Goal: Task Accomplishment & Management: Manage account settings

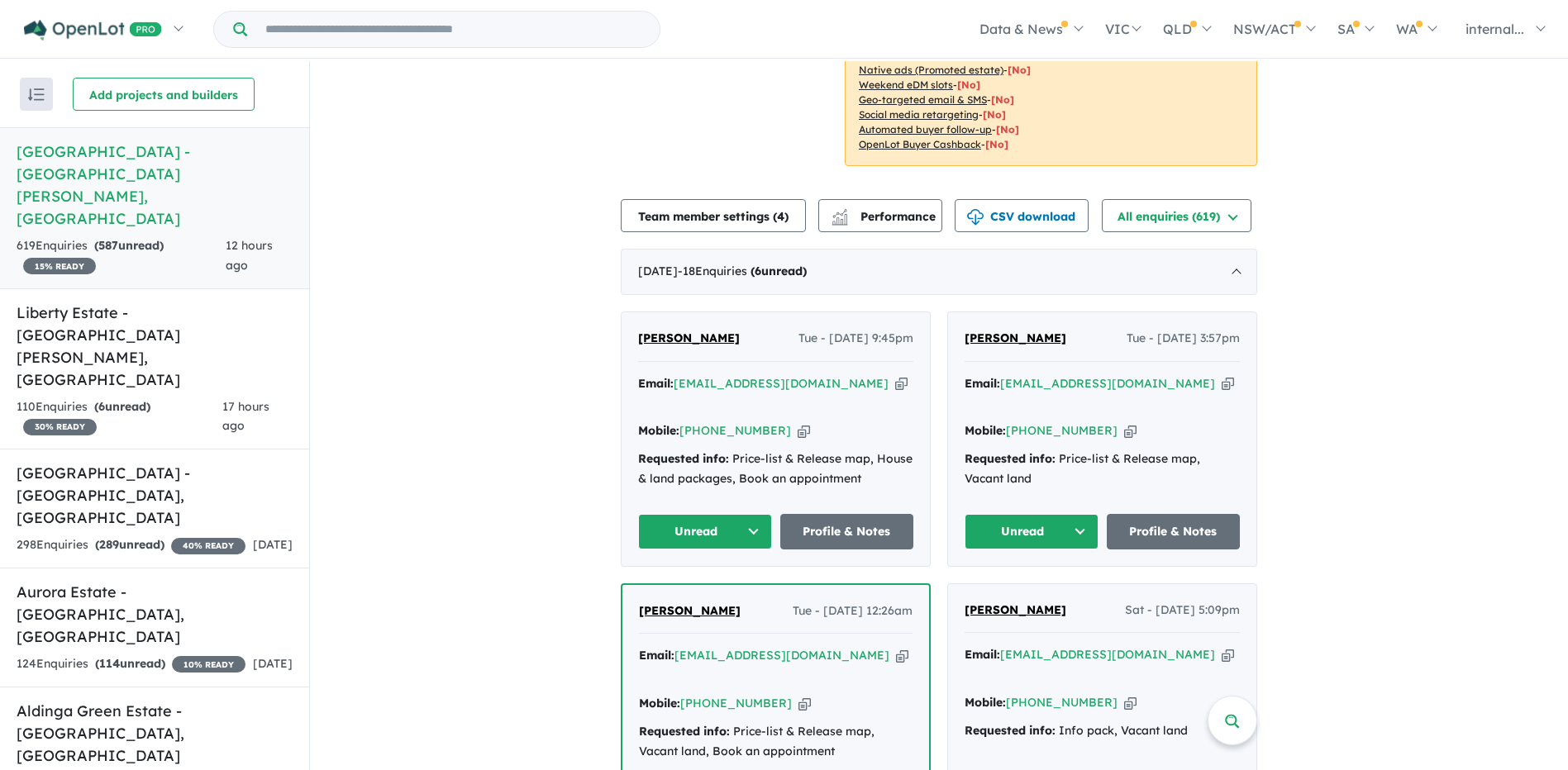
scroll to position [331, 0]
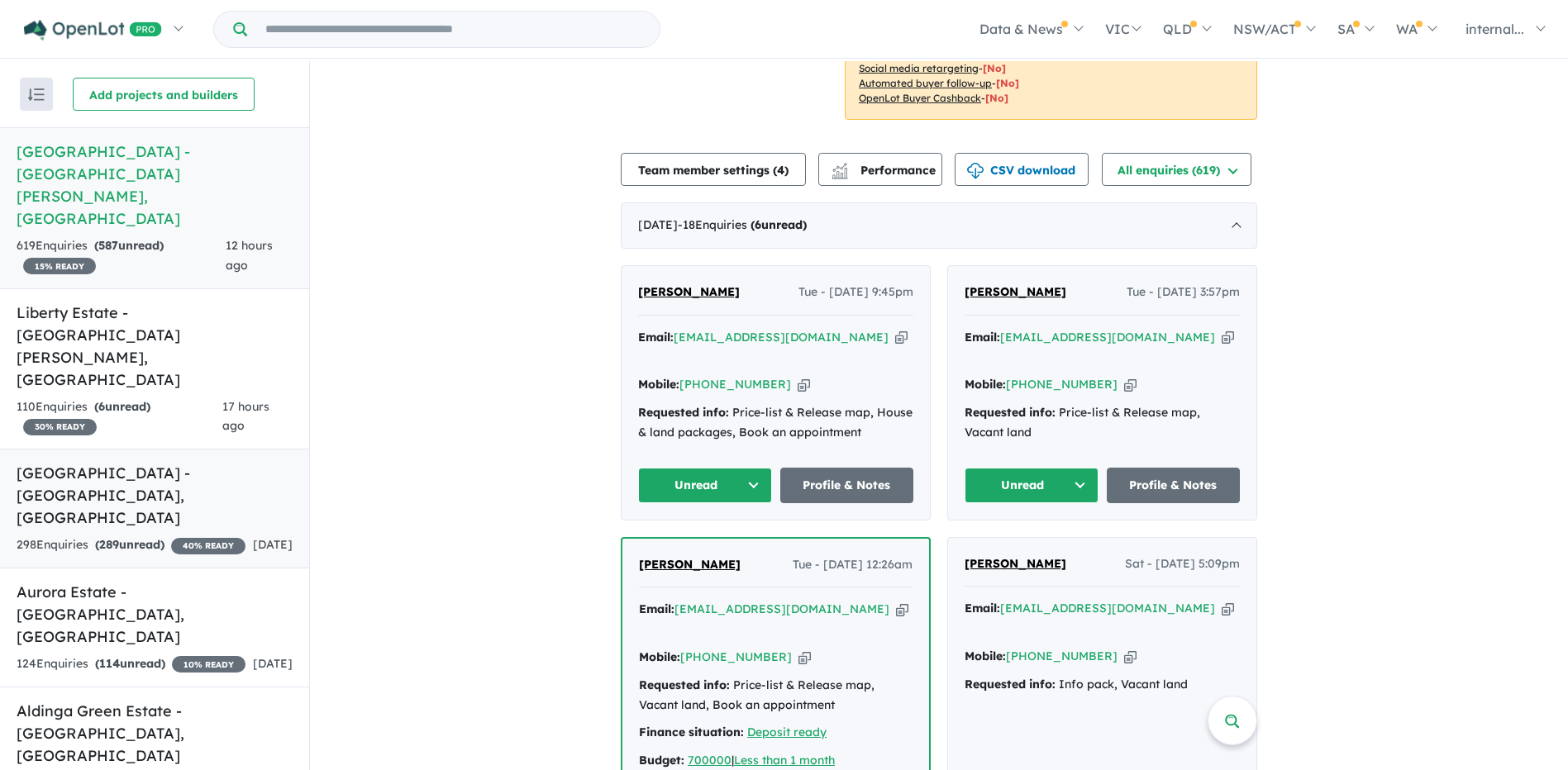
click at [161, 462] on h5 "Riverside Estate - Allenby Gardens , SA" at bounding box center [154, 495] width 276 height 67
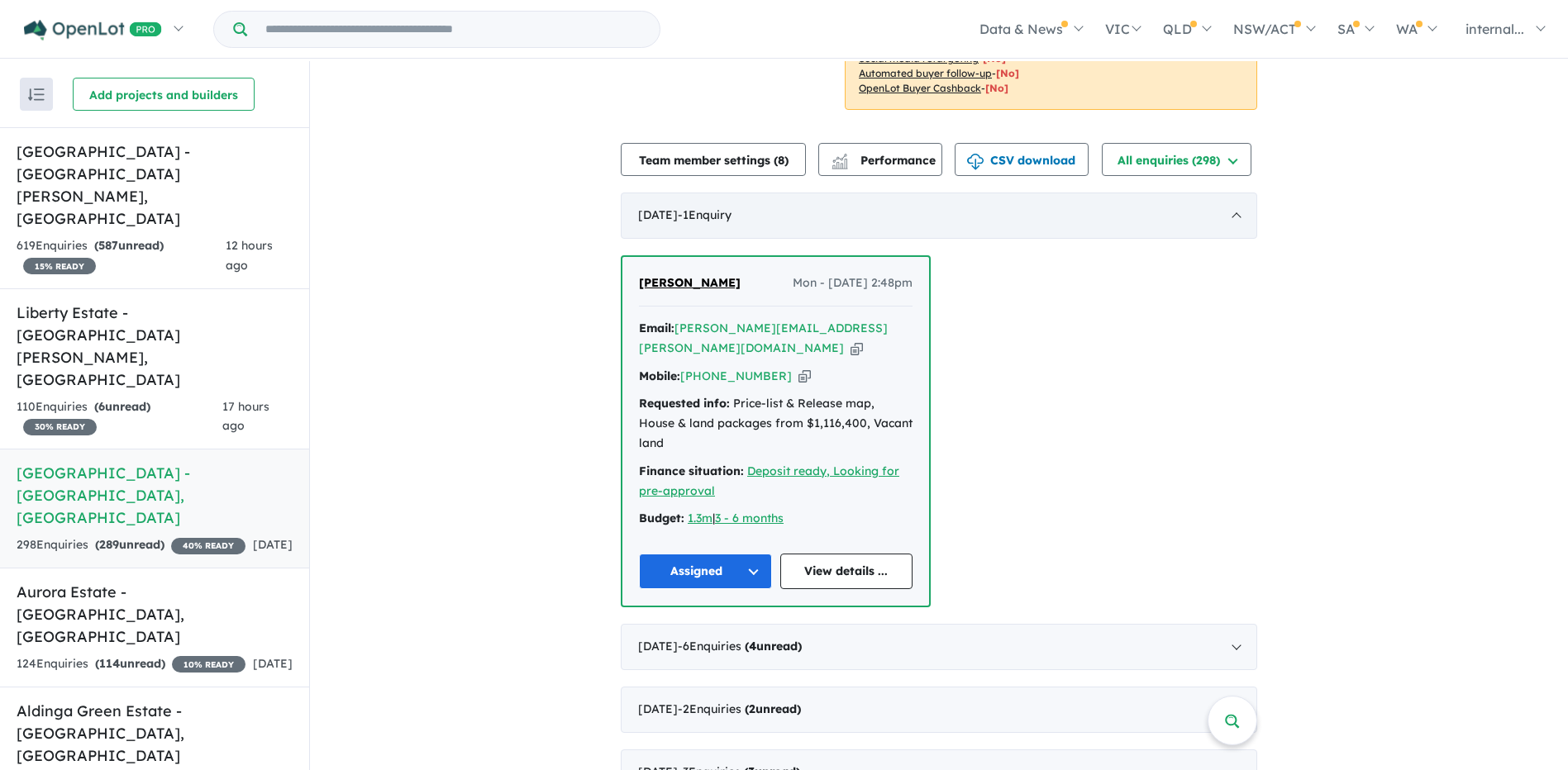
scroll to position [496, 0]
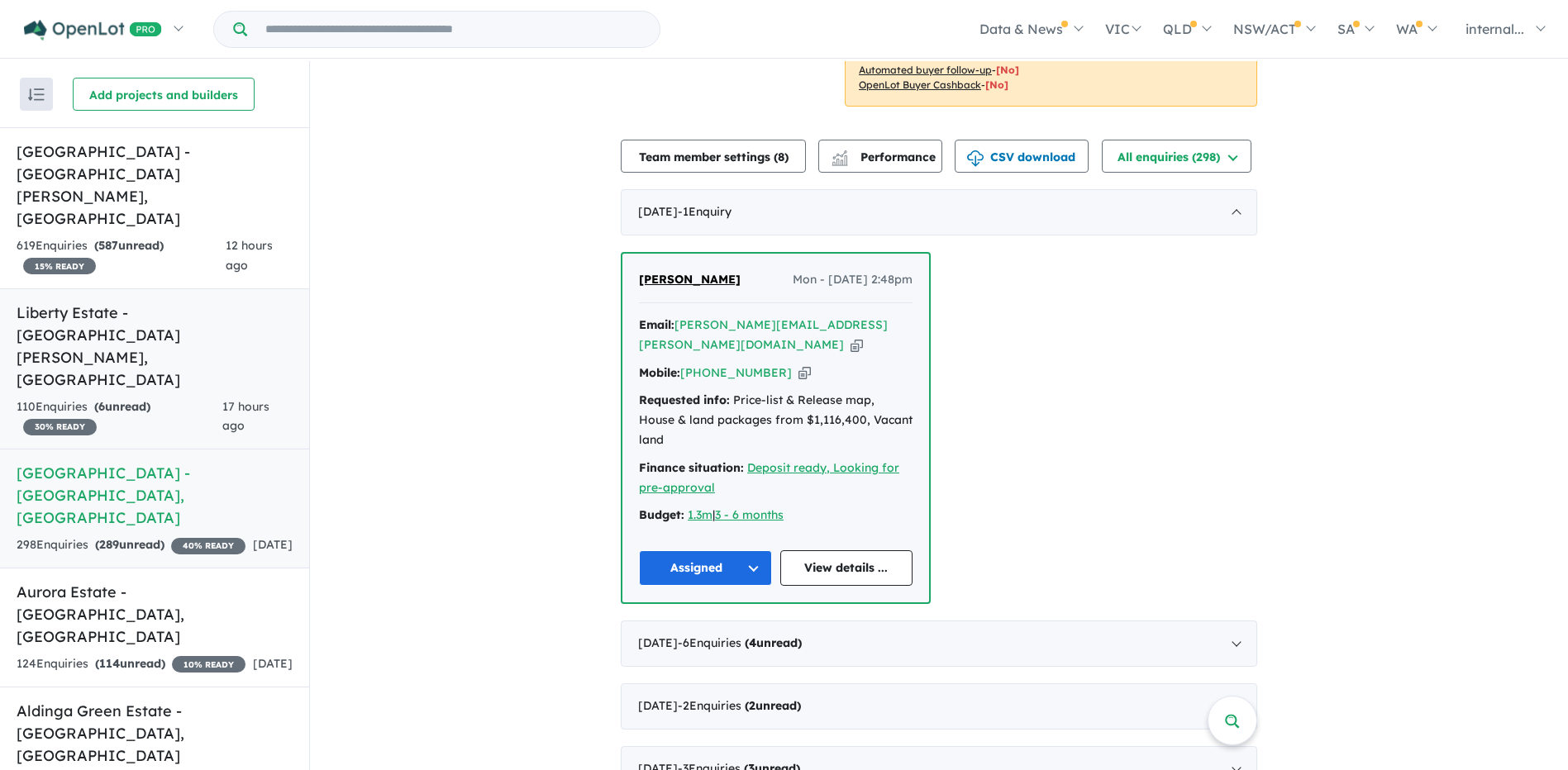
click at [144, 399] on strong "( 6 unread)" at bounding box center [122, 407] width 56 height 15
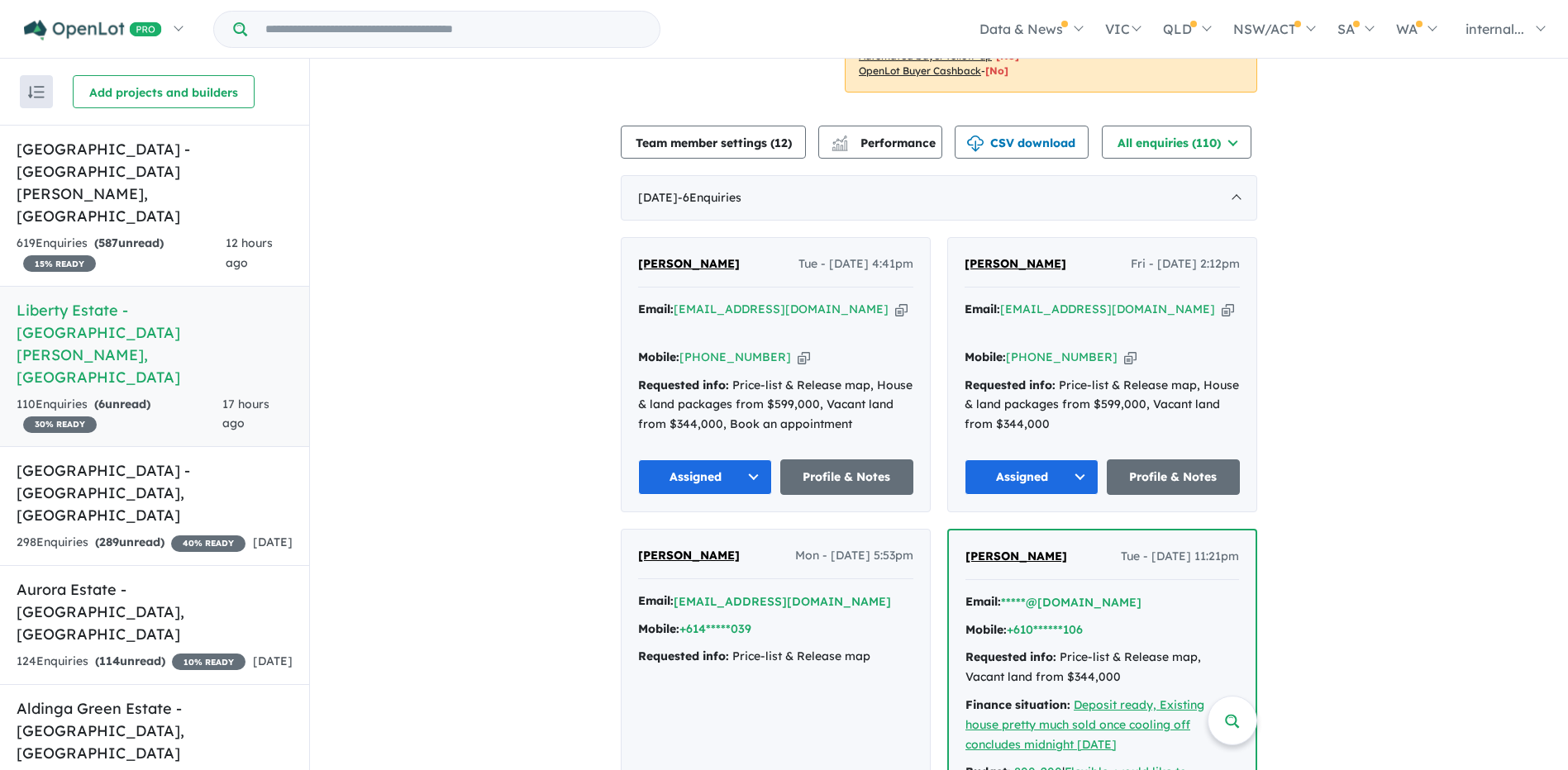
scroll to position [413, 0]
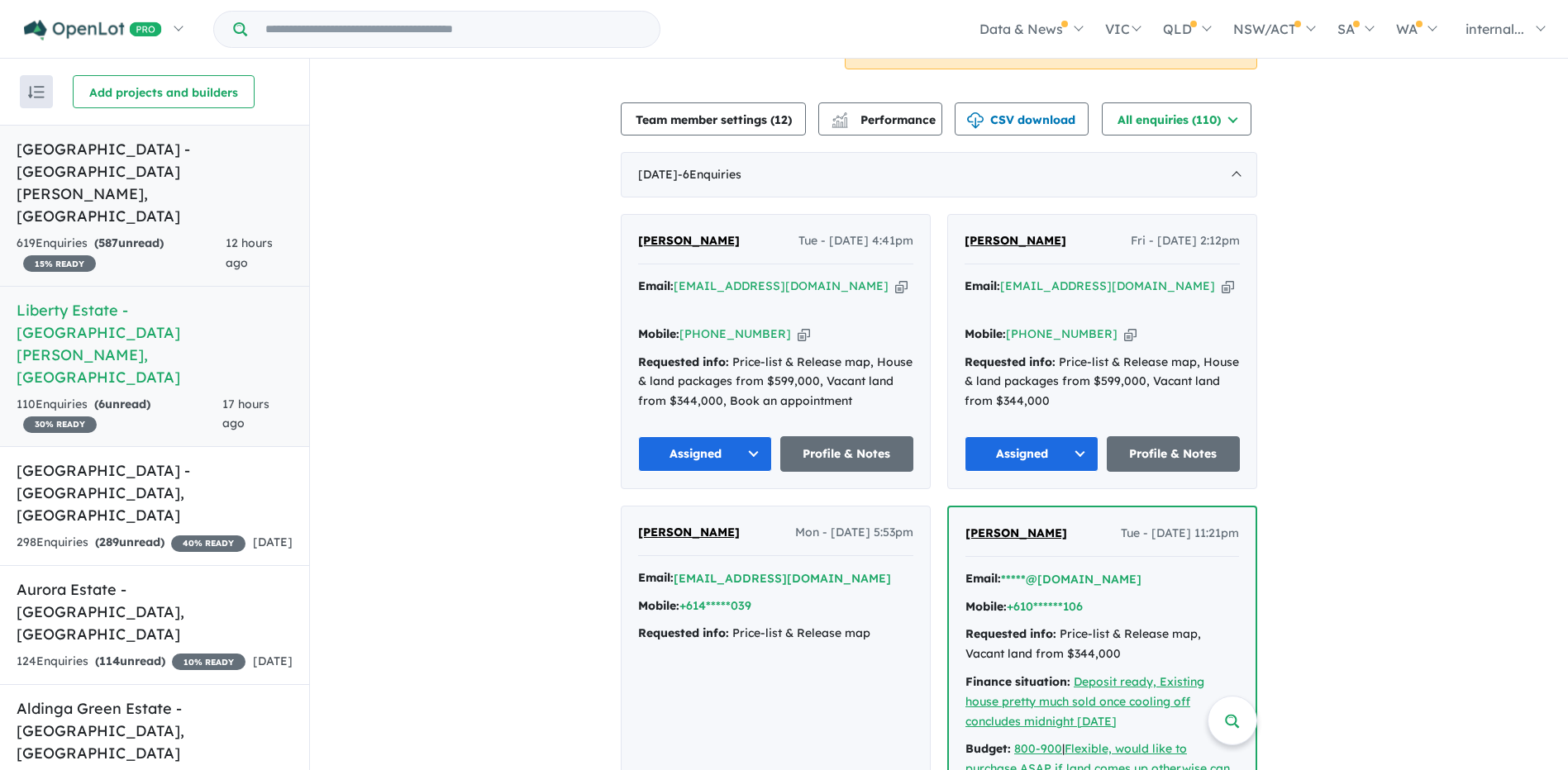
click at [207, 234] on div "619 Enquir ies ( 587 unread) 15 % READY" at bounding box center [121, 253] width 209 height 40
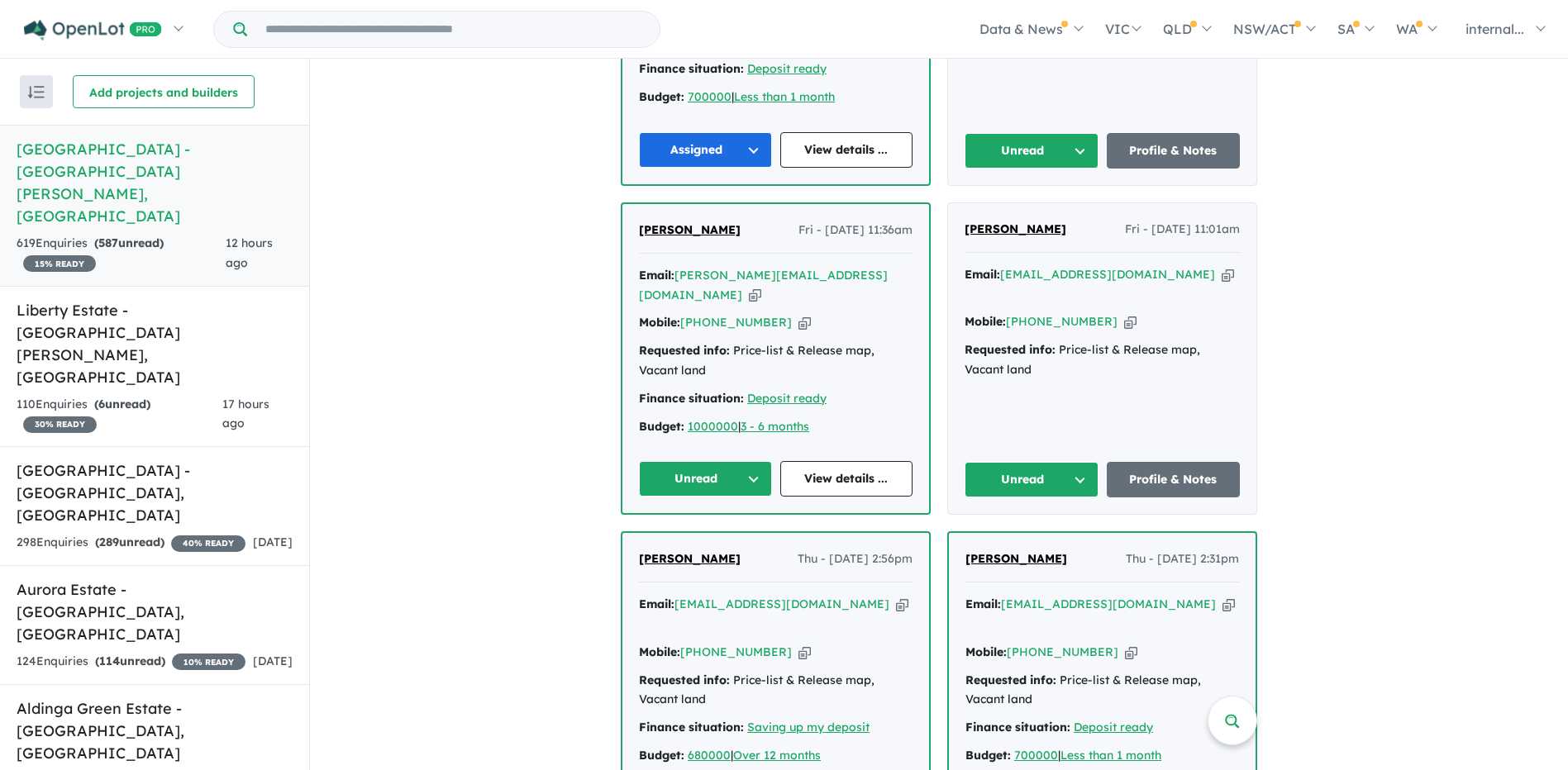
scroll to position [1074, 0]
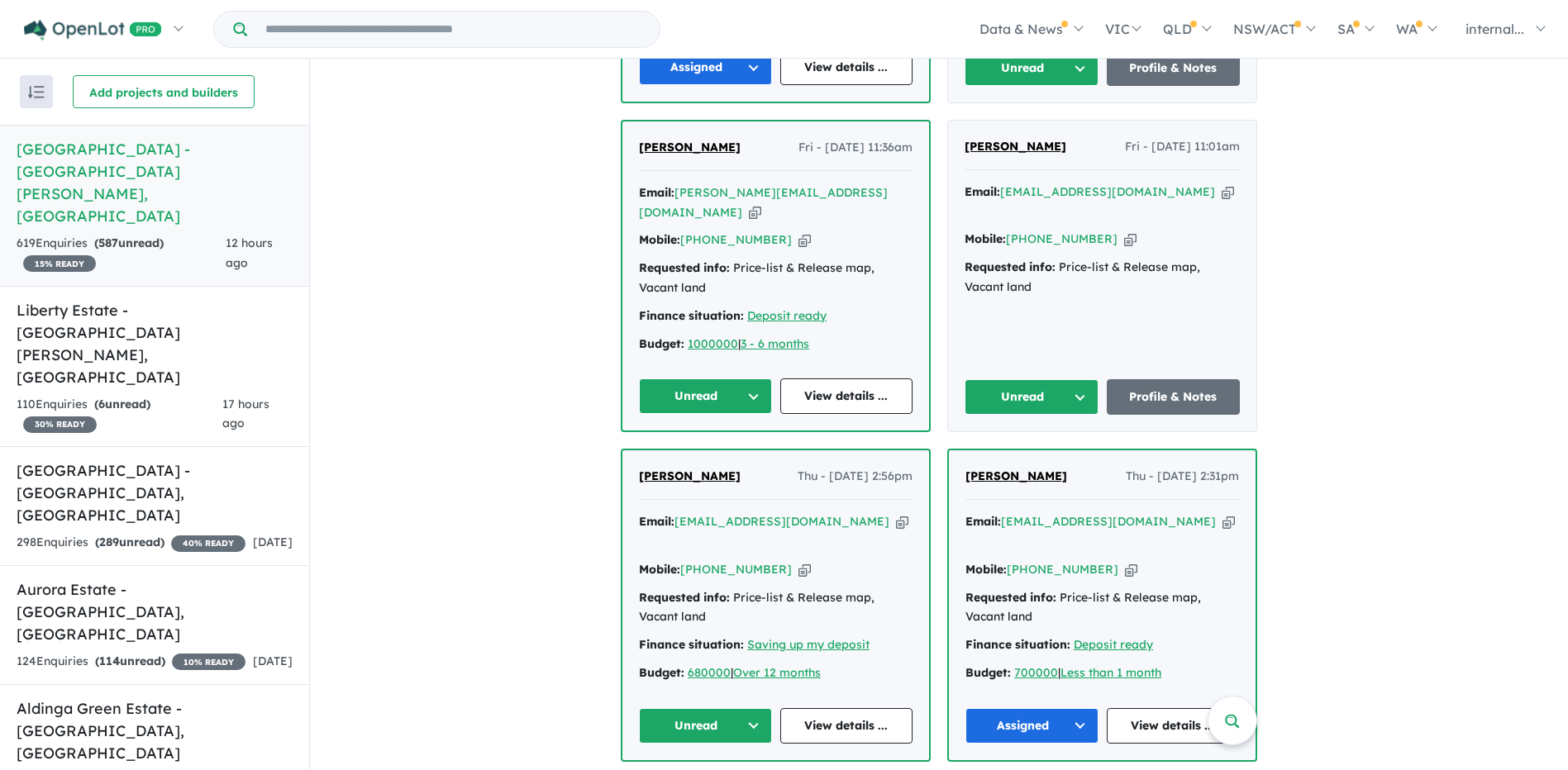
click at [896, 513] on icon "button" at bounding box center [902, 522] width 13 height 17
click at [798, 561] on icon "button" at bounding box center [804, 569] width 13 height 17
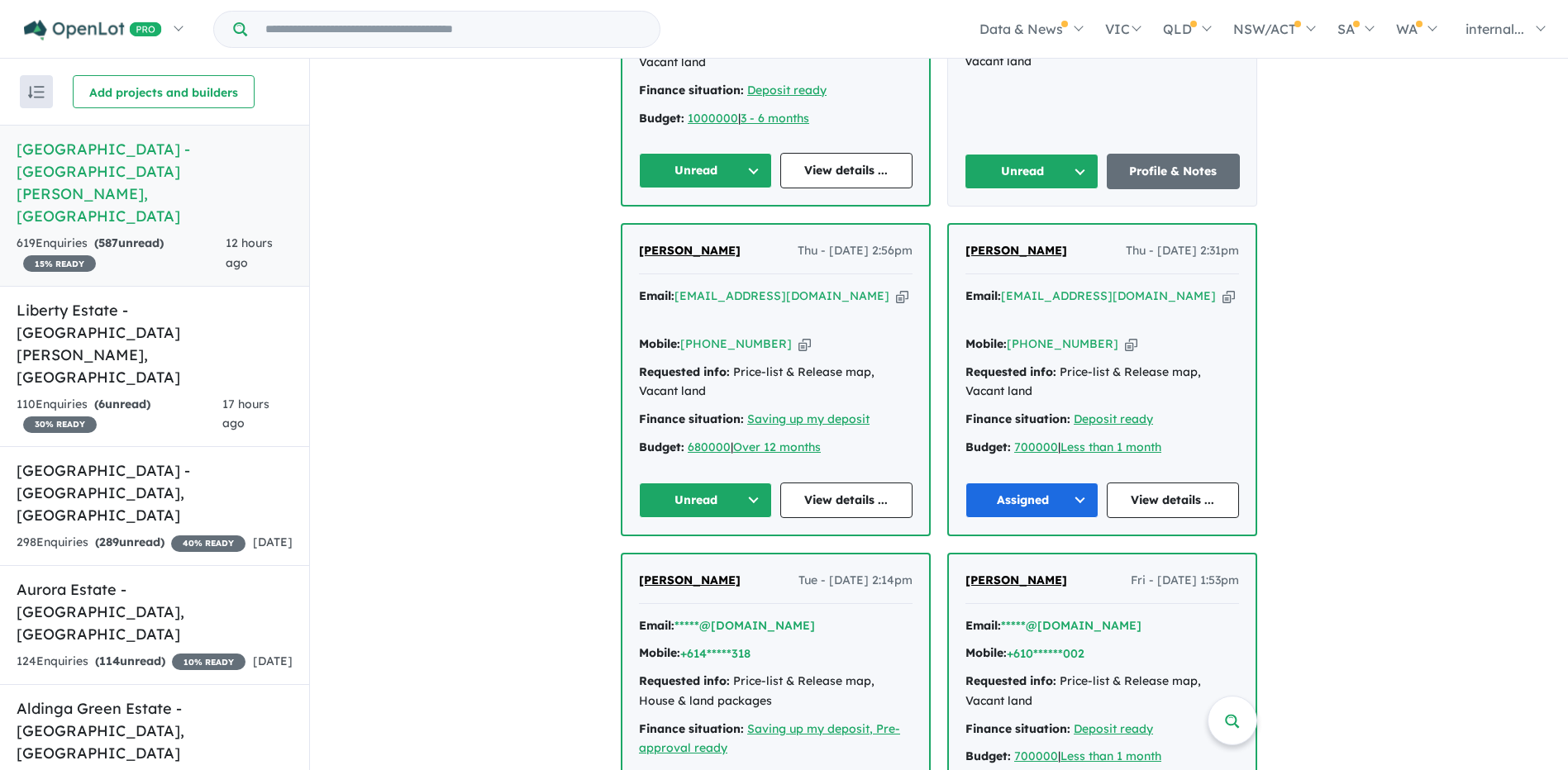
scroll to position [1322, 0]
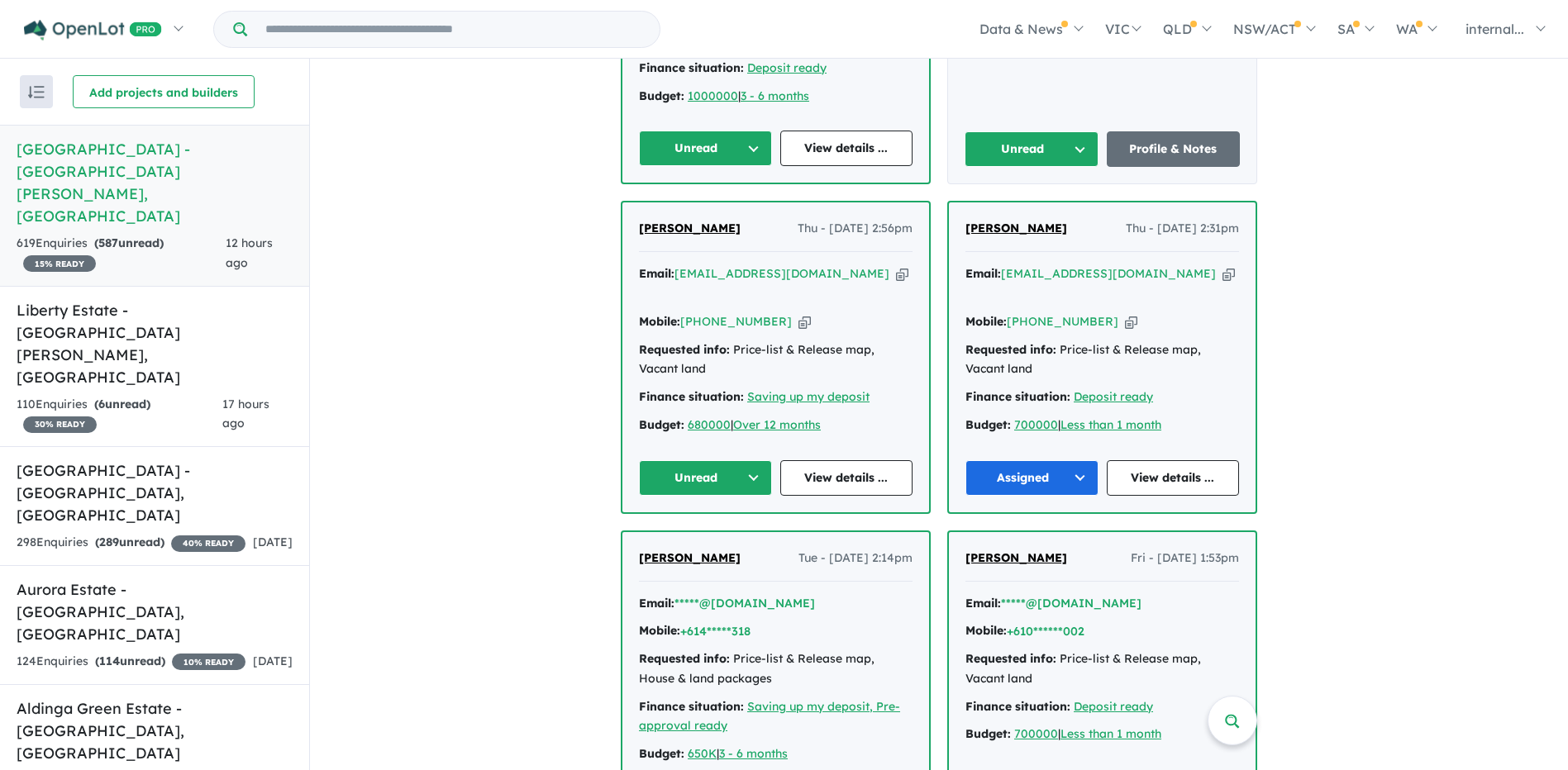
click at [710, 221] on span "Manish Timalsina" at bounding box center [690, 229] width 102 height 15
click at [757, 461] on button "Unread" at bounding box center [705, 478] width 133 height 36
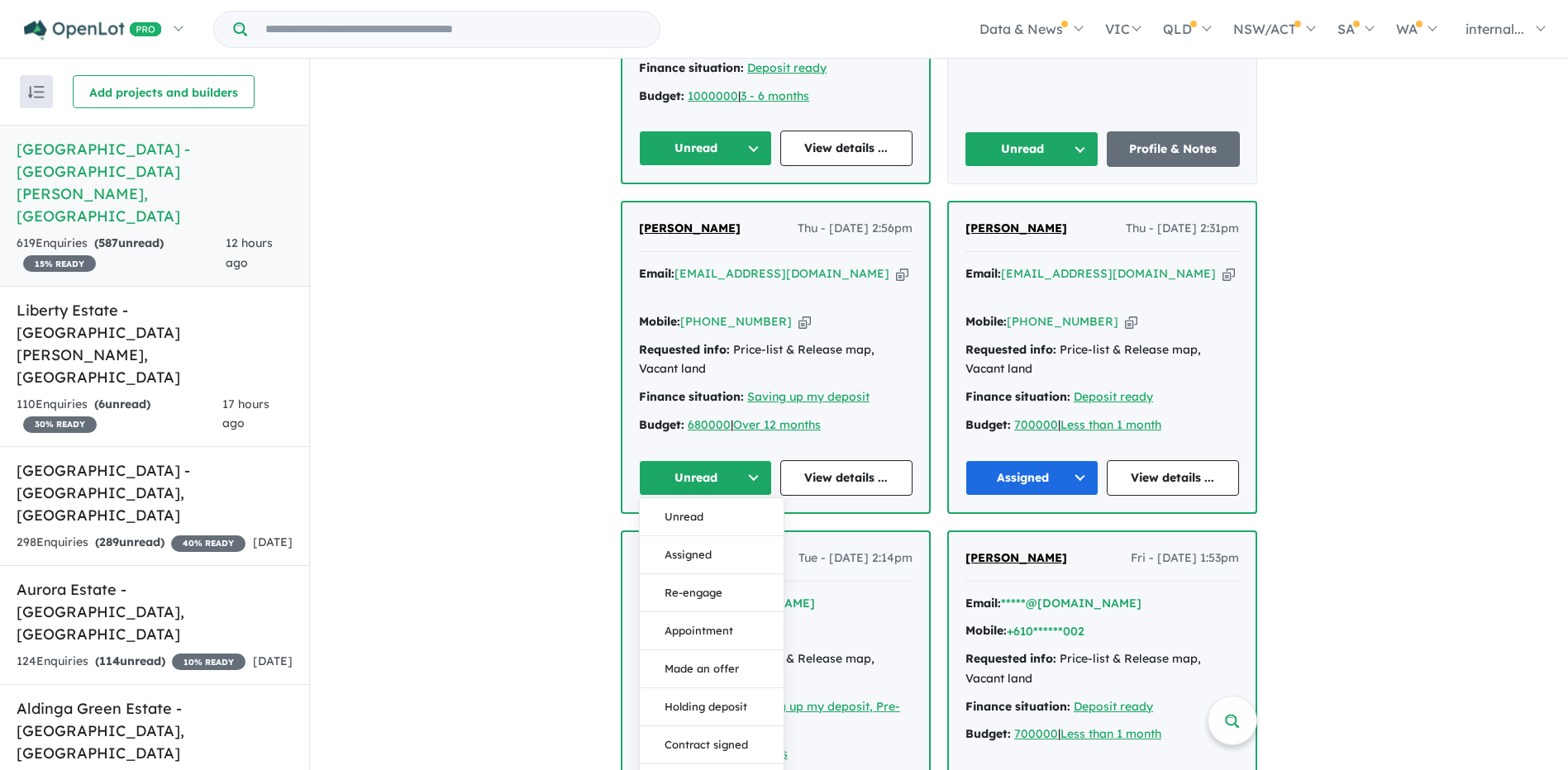
drag, startPoint x: 708, startPoint y: 517, endPoint x: 946, endPoint y: 461, distance: 244.5
click at [725, 536] on button "Assigned" at bounding box center [711, 555] width 144 height 38
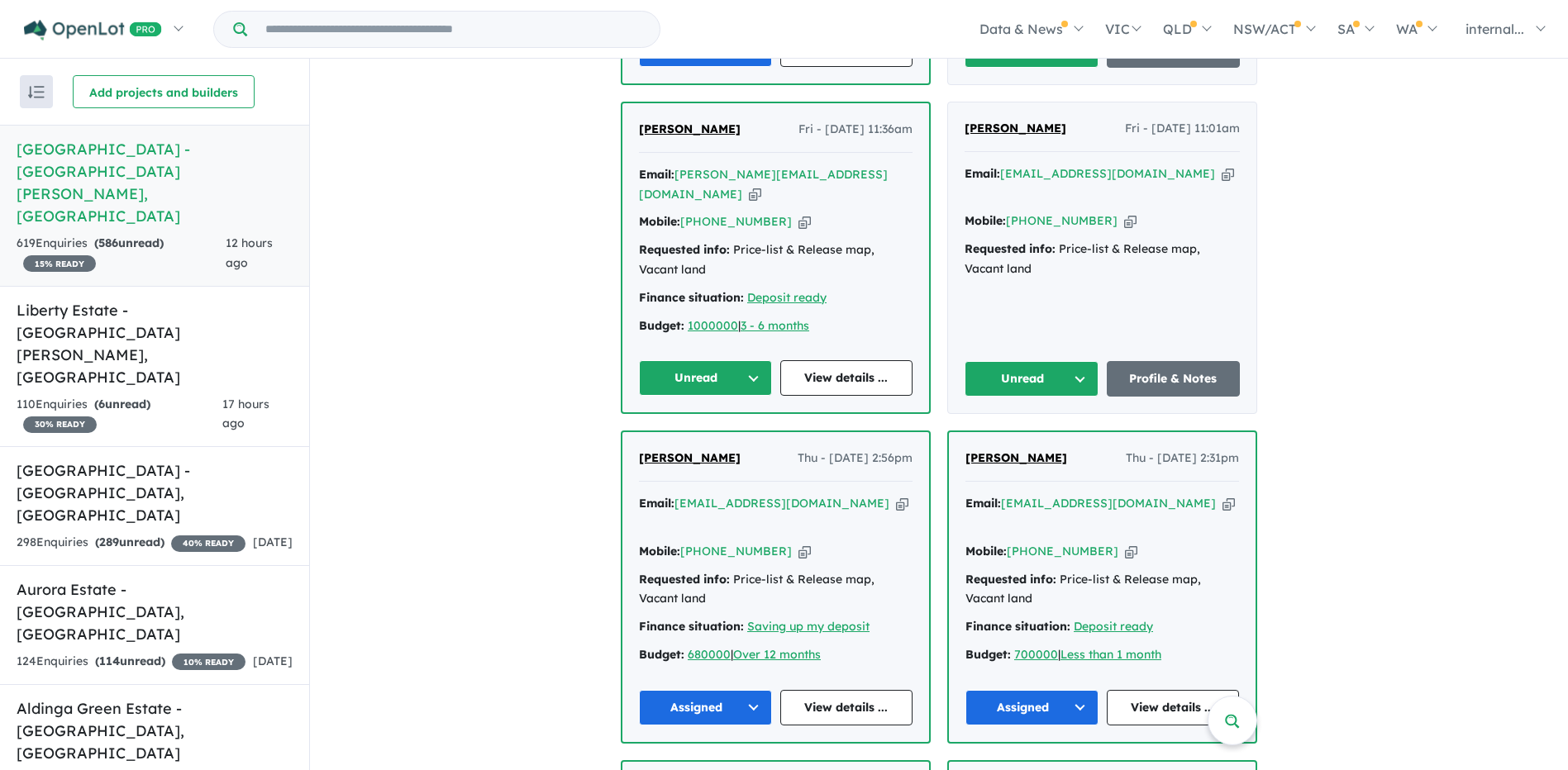
scroll to position [1074, 0]
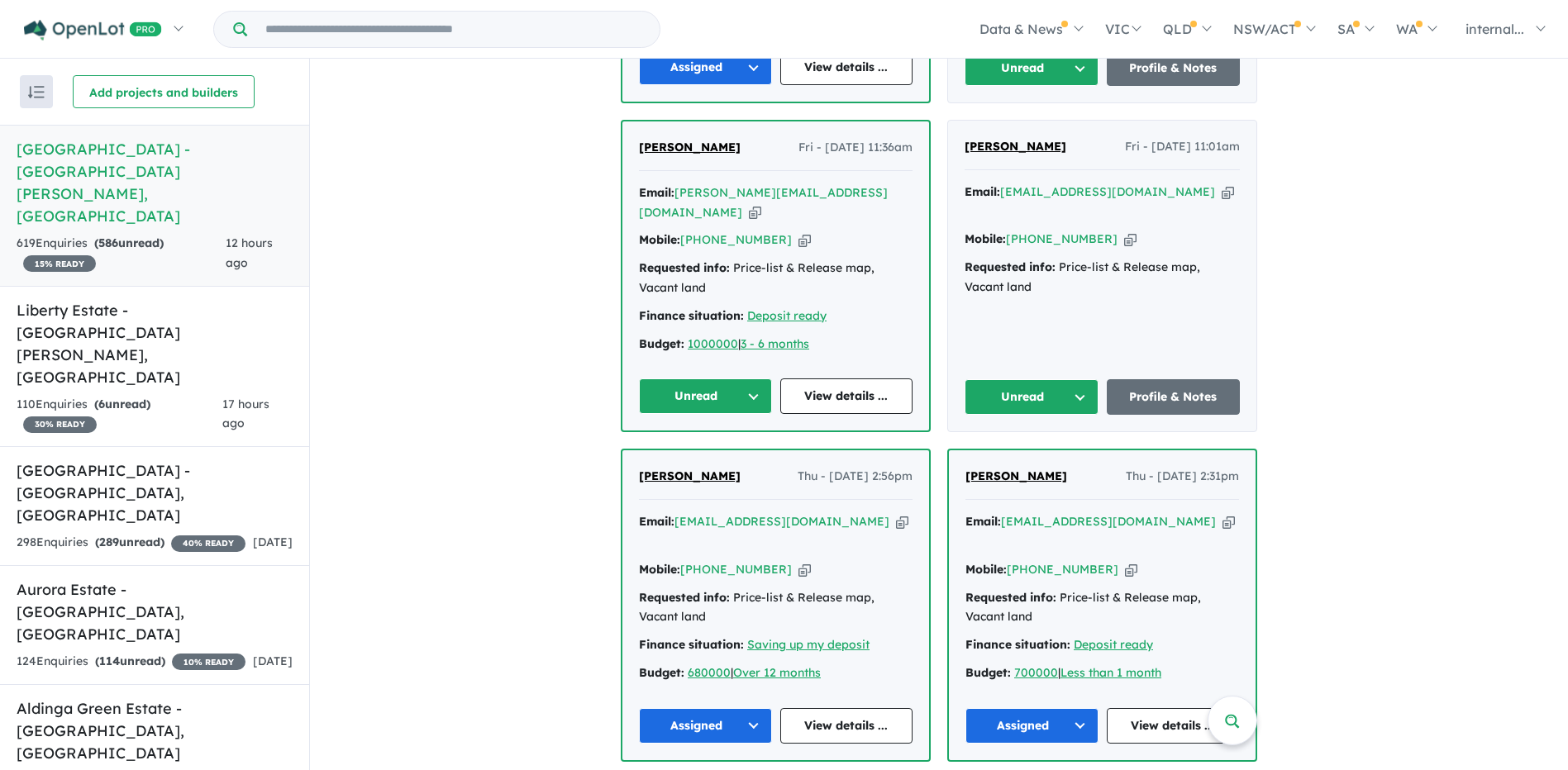
click at [1221, 184] on icon "button" at bounding box center [1227, 192] width 13 height 17
click at [1001, 139] on span "Seena Mathew" at bounding box center [1016, 146] width 102 height 15
click at [713, 378] on button "Unread" at bounding box center [705, 396] width 133 height 36
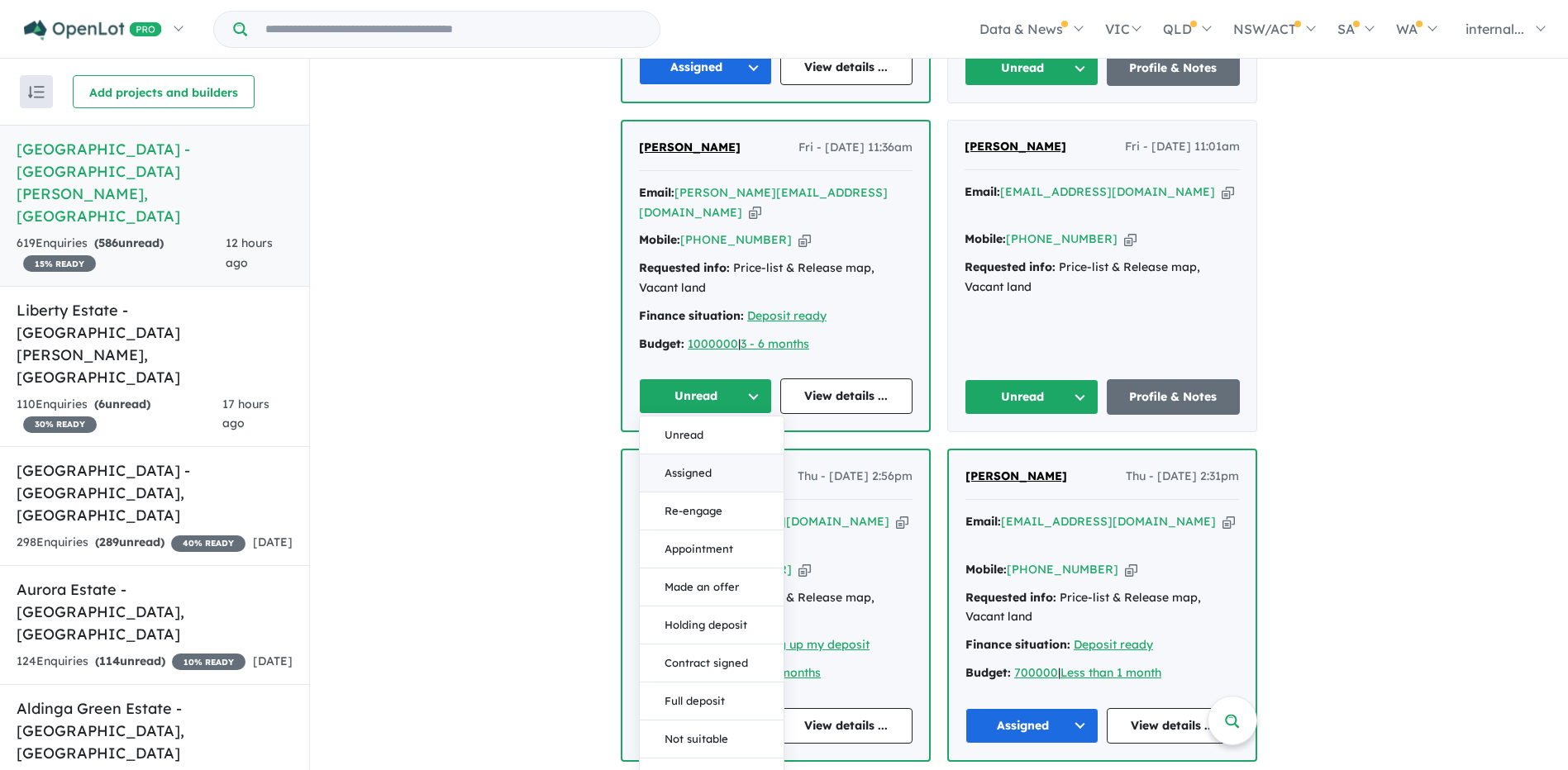
click at [702, 455] on button "Assigned" at bounding box center [711, 473] width 144 height 38
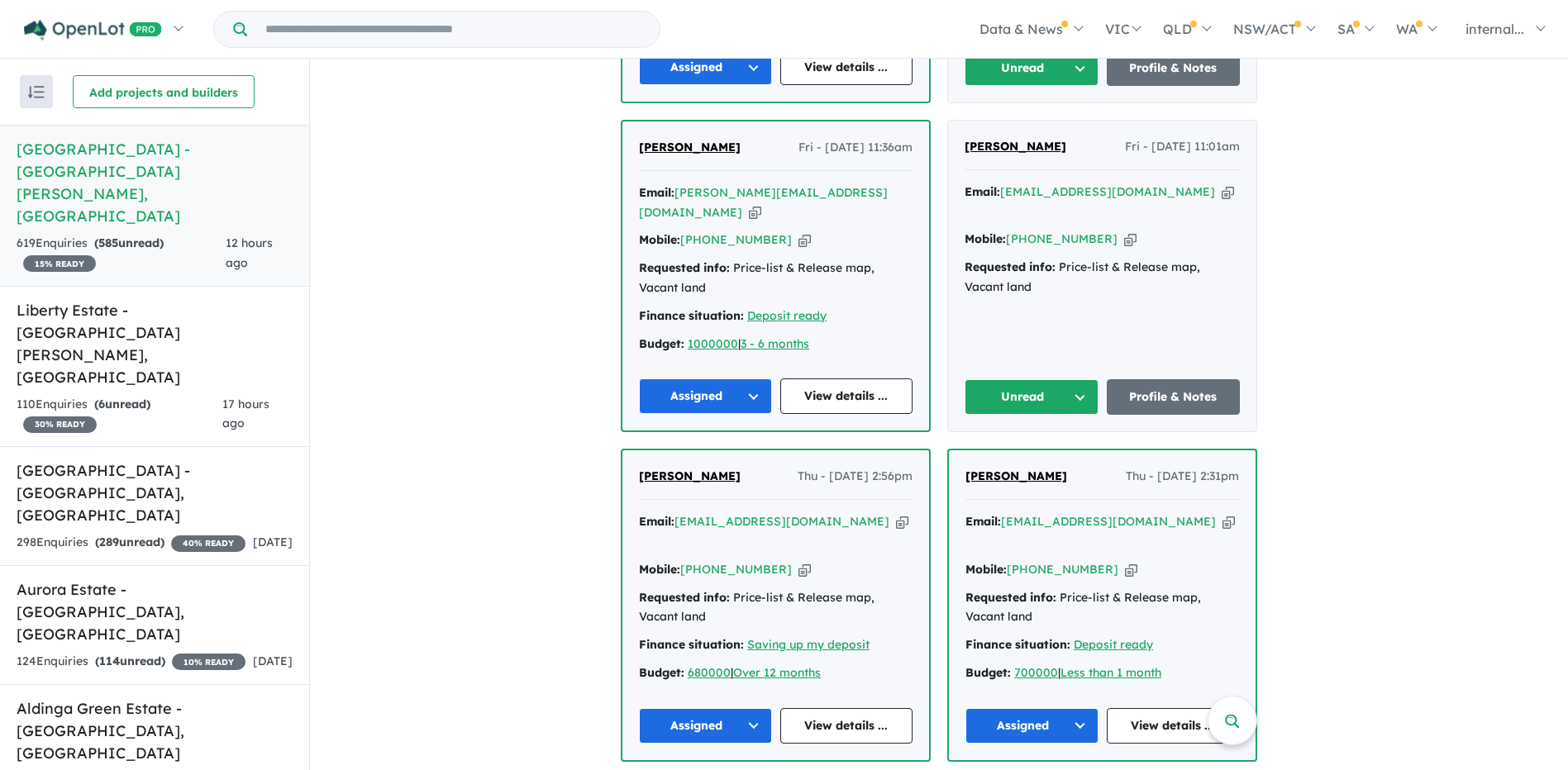
click at [1012, 379] on button "Unread" at bounding box center [1032, 397] width 134 height 36
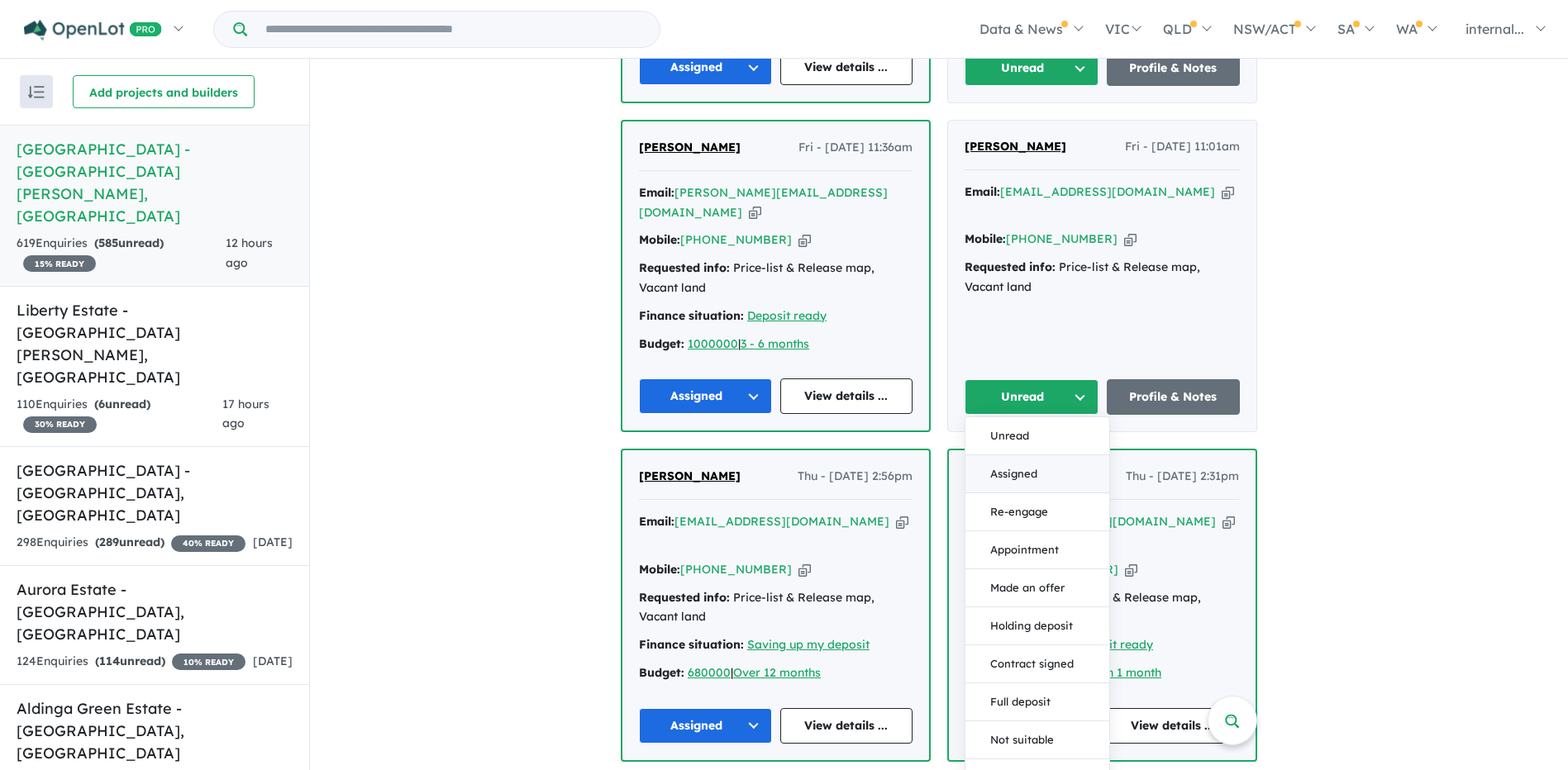
click at [1031, 456] on button "Assigned" at bounding box center [1037, 474] width 144 height 38
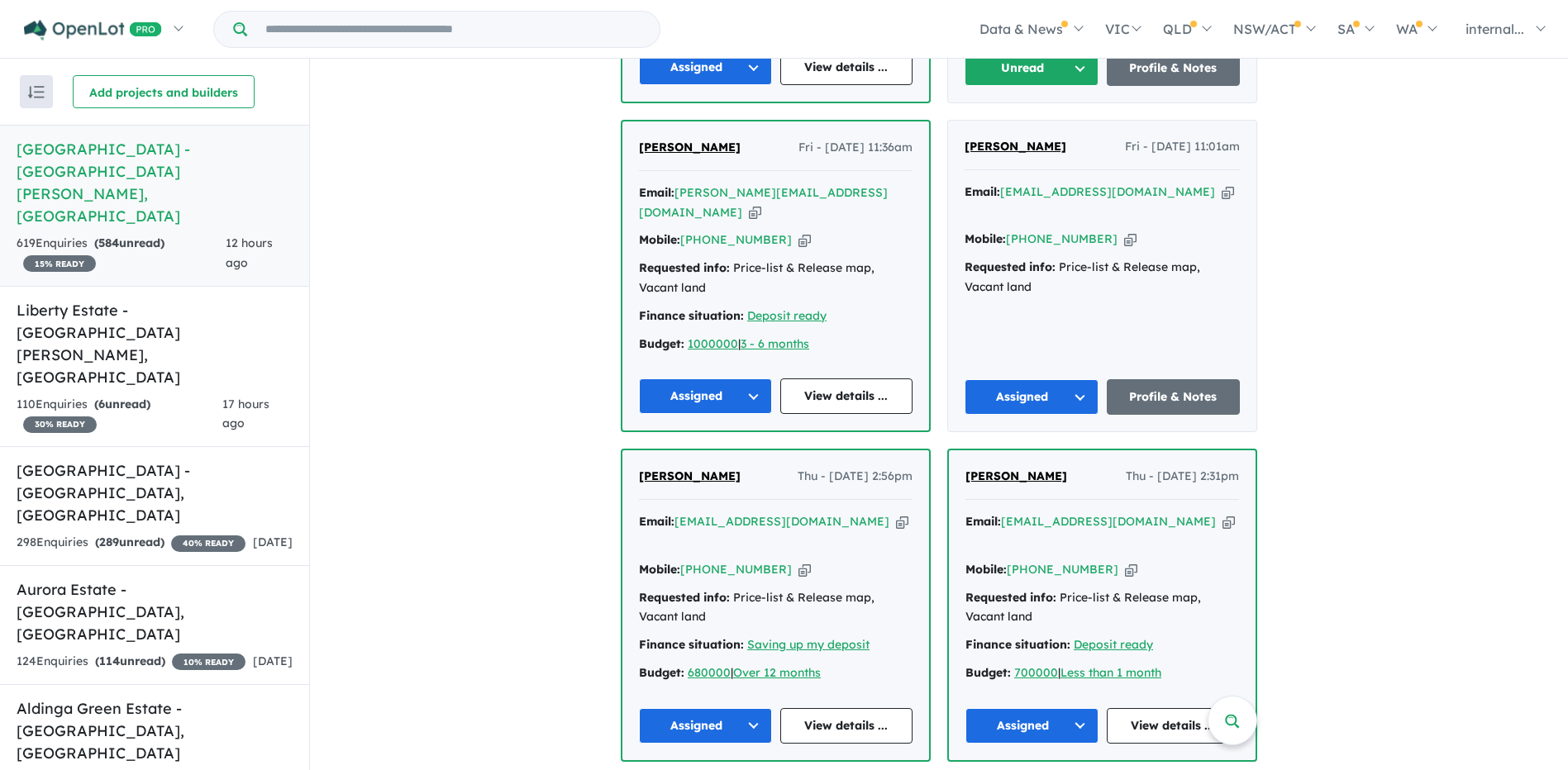
click at [708, 139] on span "[PERSON_NAME]" at bounding box center [690, 147] width 102 height 15
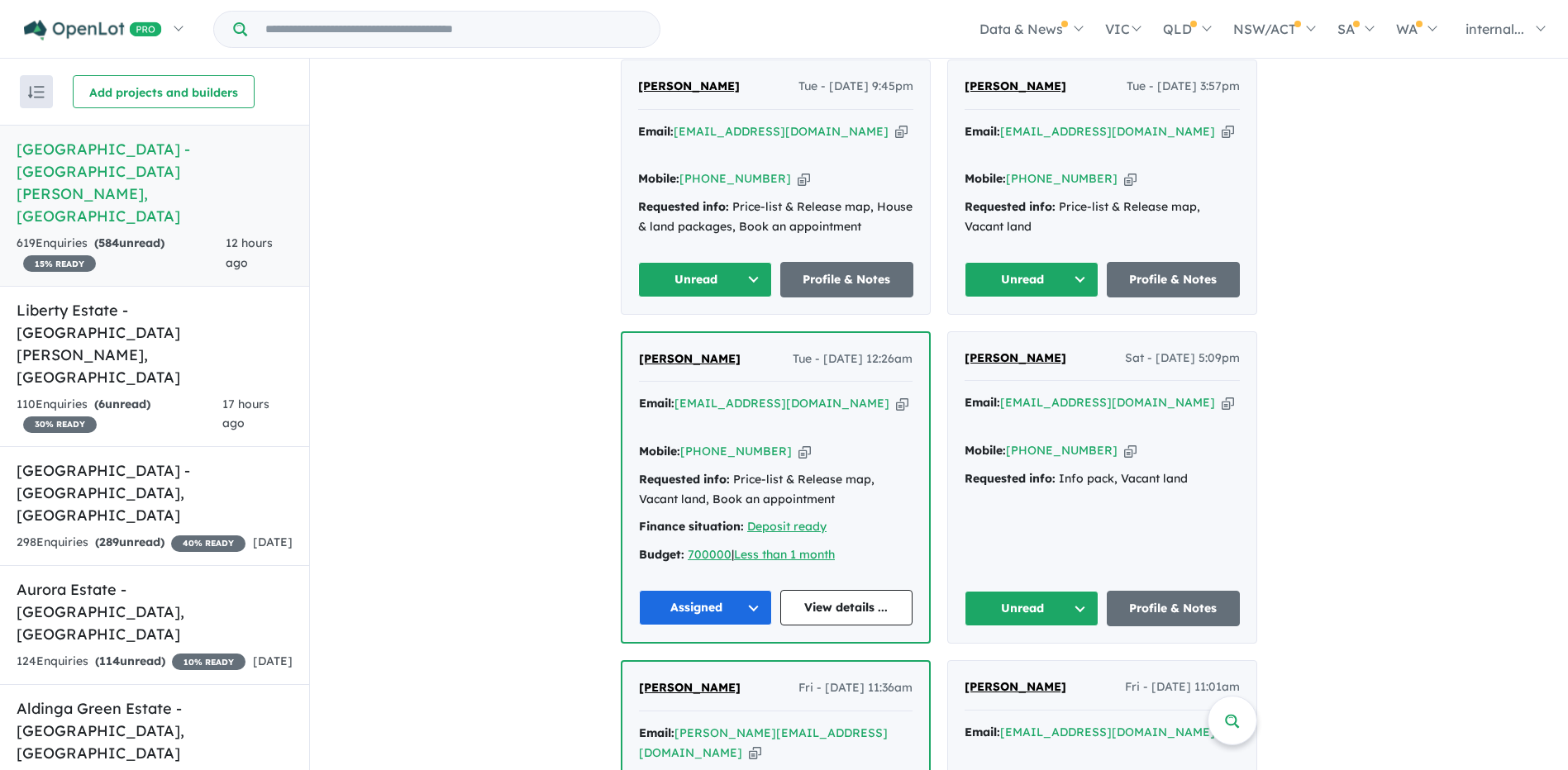
scroll to position [496, 0]
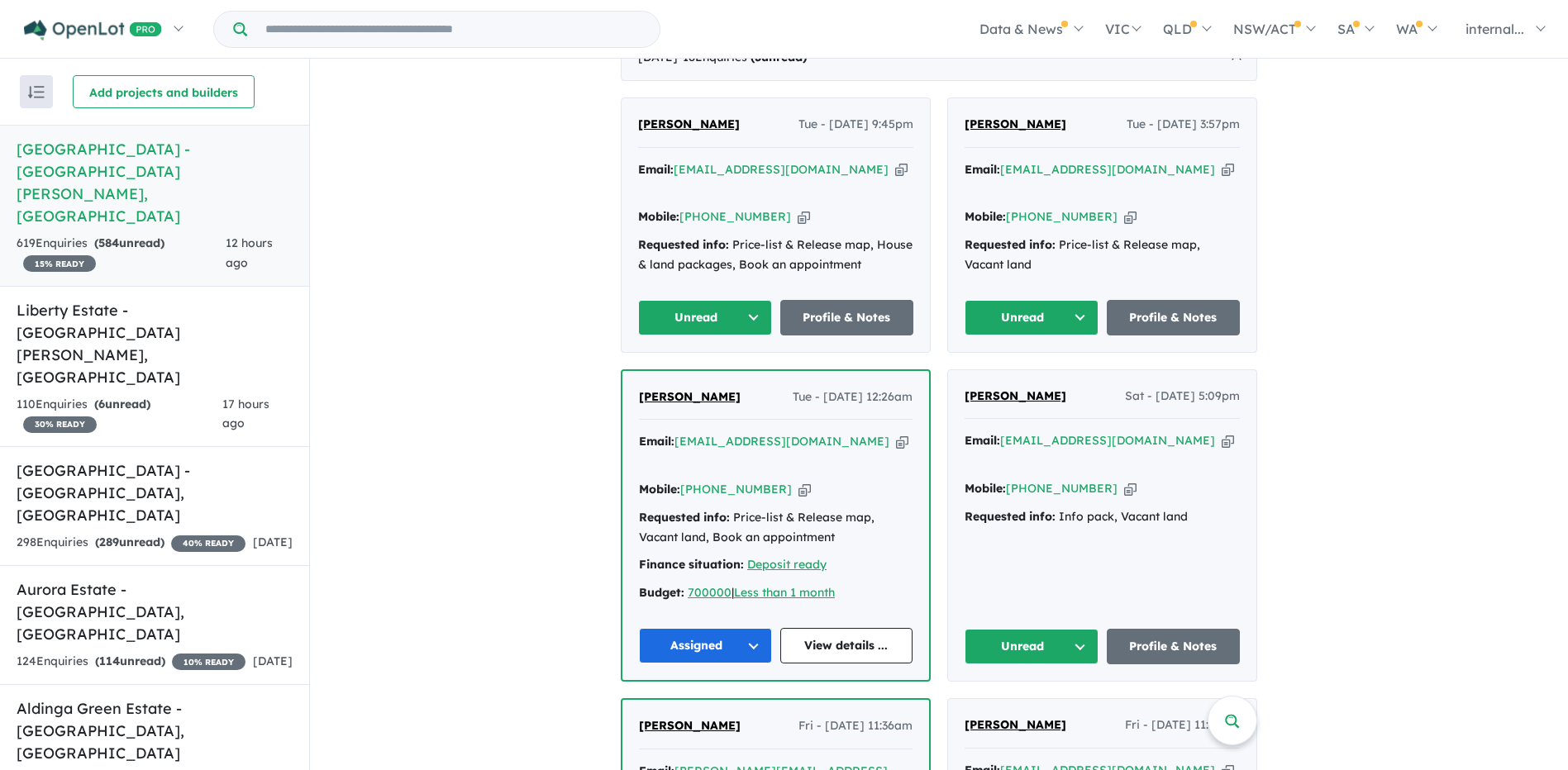
click at [1221, 433] on icon "button" at bounding box center [1227, 441] width 13 height 17
click at [1124, 480] on icon "button" at bounding box center [1130, 489] width 13 height 17
click at [1221, 433] on icon "button" at bounding box center [1227, 441] width 13 height 17
click at [1124, 480] on icon "button" at bounding box center [1130, 489] width 13 height 17
click at [1048, 629] on button "Unread" at bounding box center [1032, 647] width 134 height 36
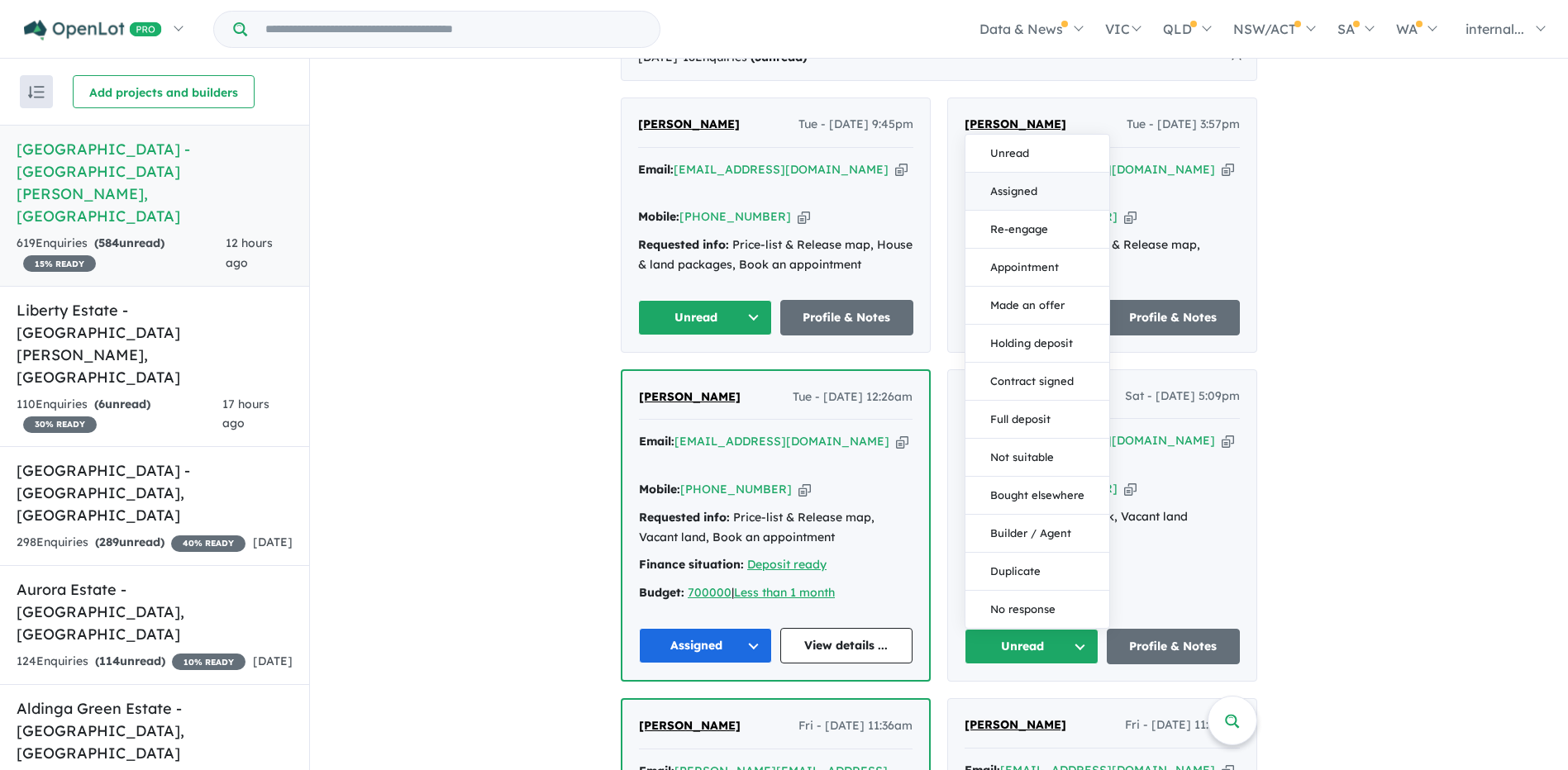
click at [1055, 173] on button "Assigned" at bounding box center [1037, 191] width 144 height 38
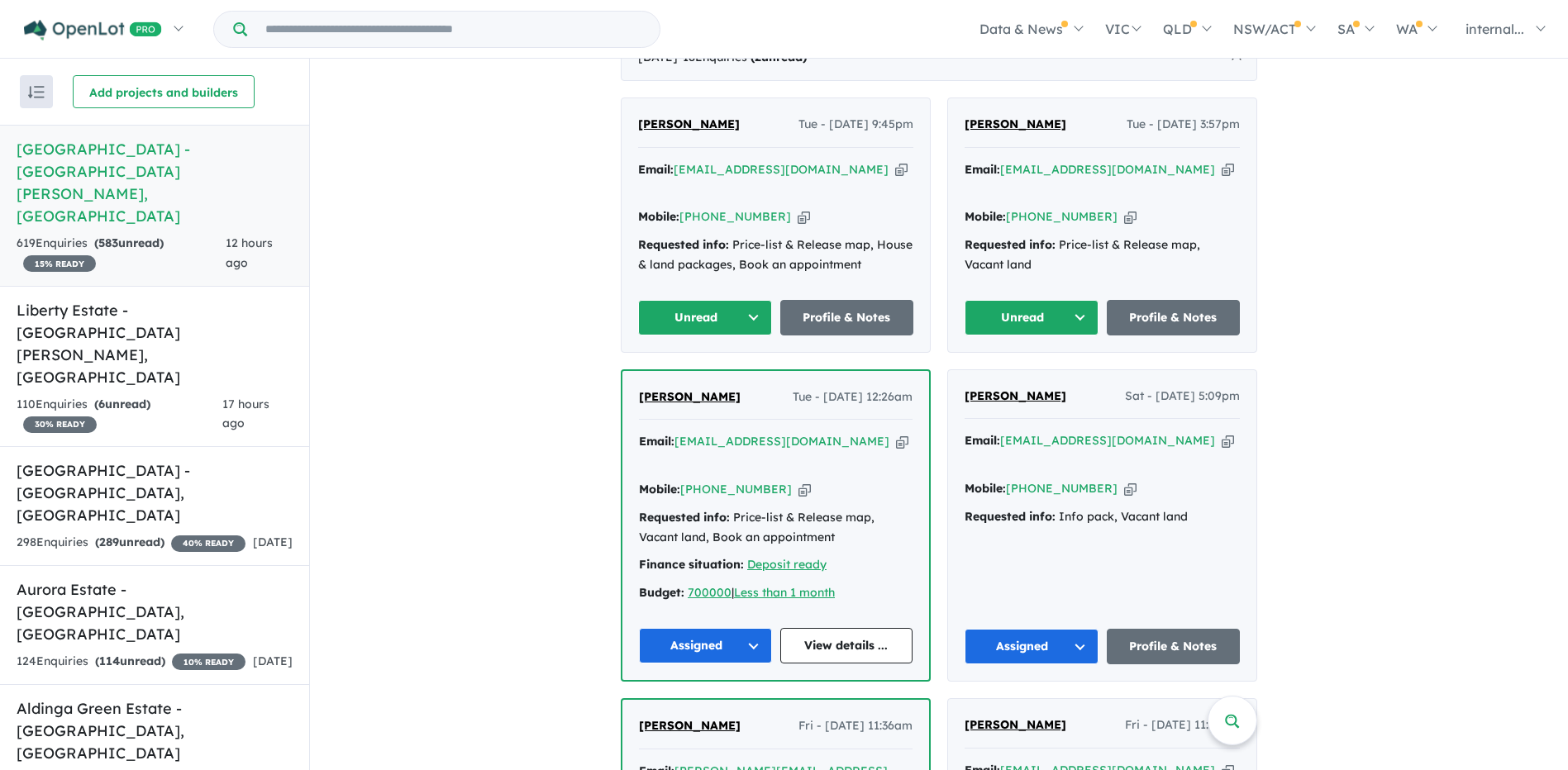
click at [1221, 161] on icon "button" at bounding box center [1227, 170] width 13 height 17
click at [1124, 208] on icon "button" at bounding box center [1130, 217] width 13 height 17
drag, startPoint x: 1126, startPoint y: 145, endPoint x: 1141, endPoint y: 139, distance: 16.2
click at [1221, 161] on icon "button" at bounding box center [1227, 170] width 13 height 17
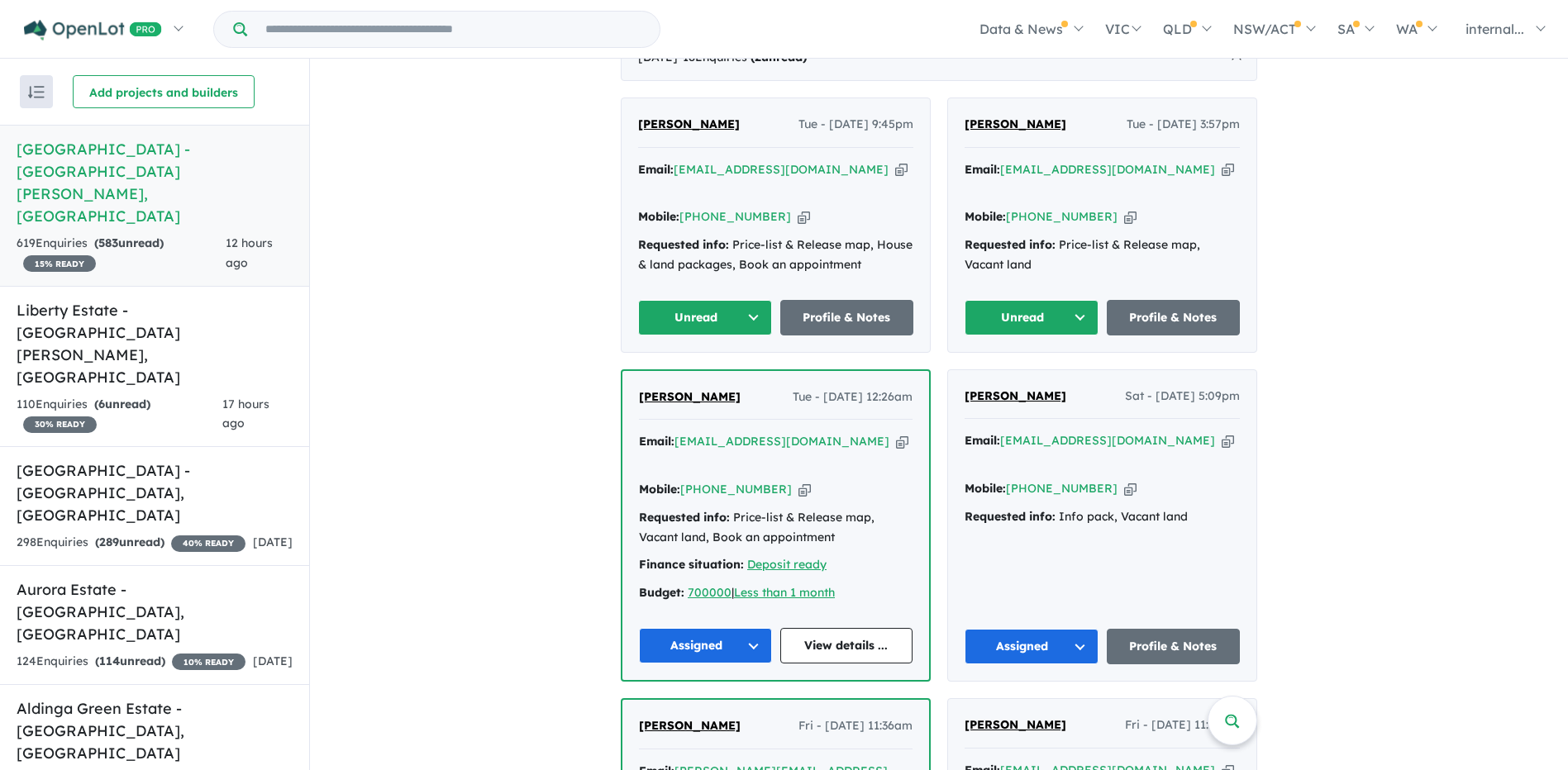
click at [1011, 300] on button "Unread" at bounding box center [1032, 318] width 134 height 36
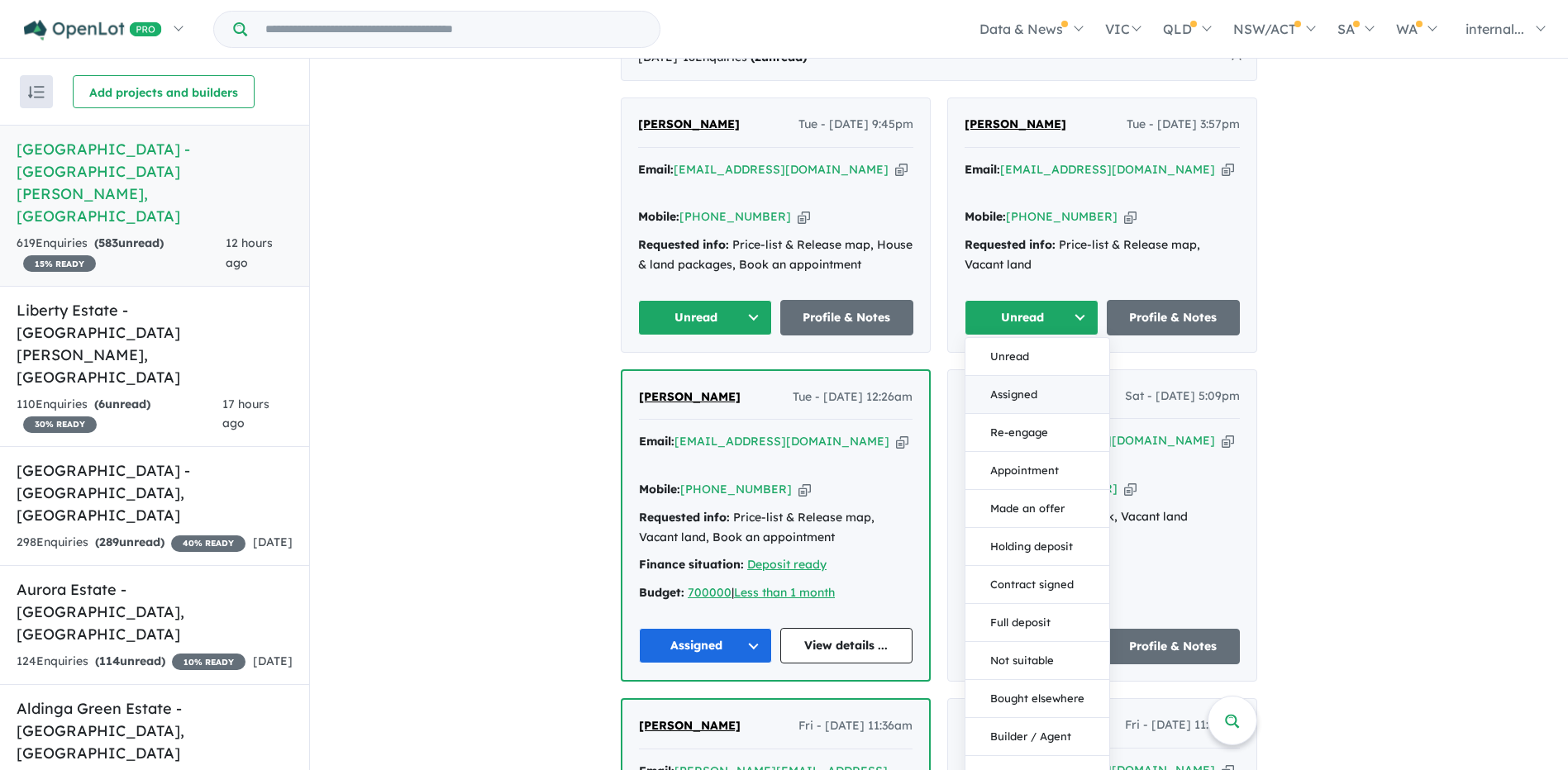
click at [999, 376] on button "Assigned" at bounding box center [1037, 394] width 144 height 38
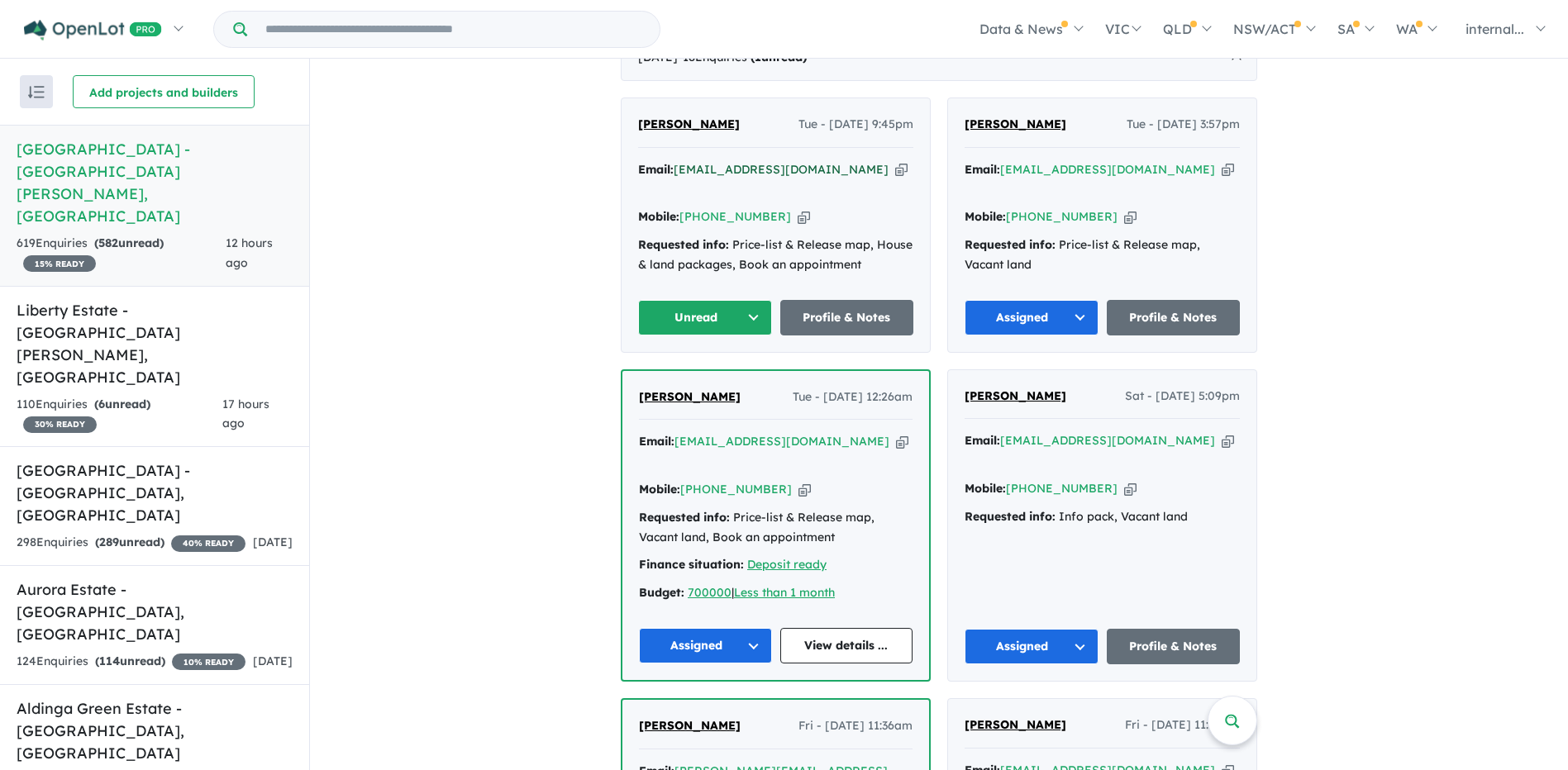
drag, startPoint x: 833, startPoint y: 150, endPoint x: 795, endPoint y: 152, distance: 38.1
click at [895, 161] on icon "button" at bounding box center [901, 170] width 13 height 17
click at [797, 208] on icon "button" at bounding box center [803, 217] width 13 height 17
click at [846, 161] on div "Email: haydenkeough@gmail.com Copied!" at bounding box center [776, 180] width 275 height 40
click at [895, 161] on icon "button" at bounding box center [901, 170] width 13 height 17
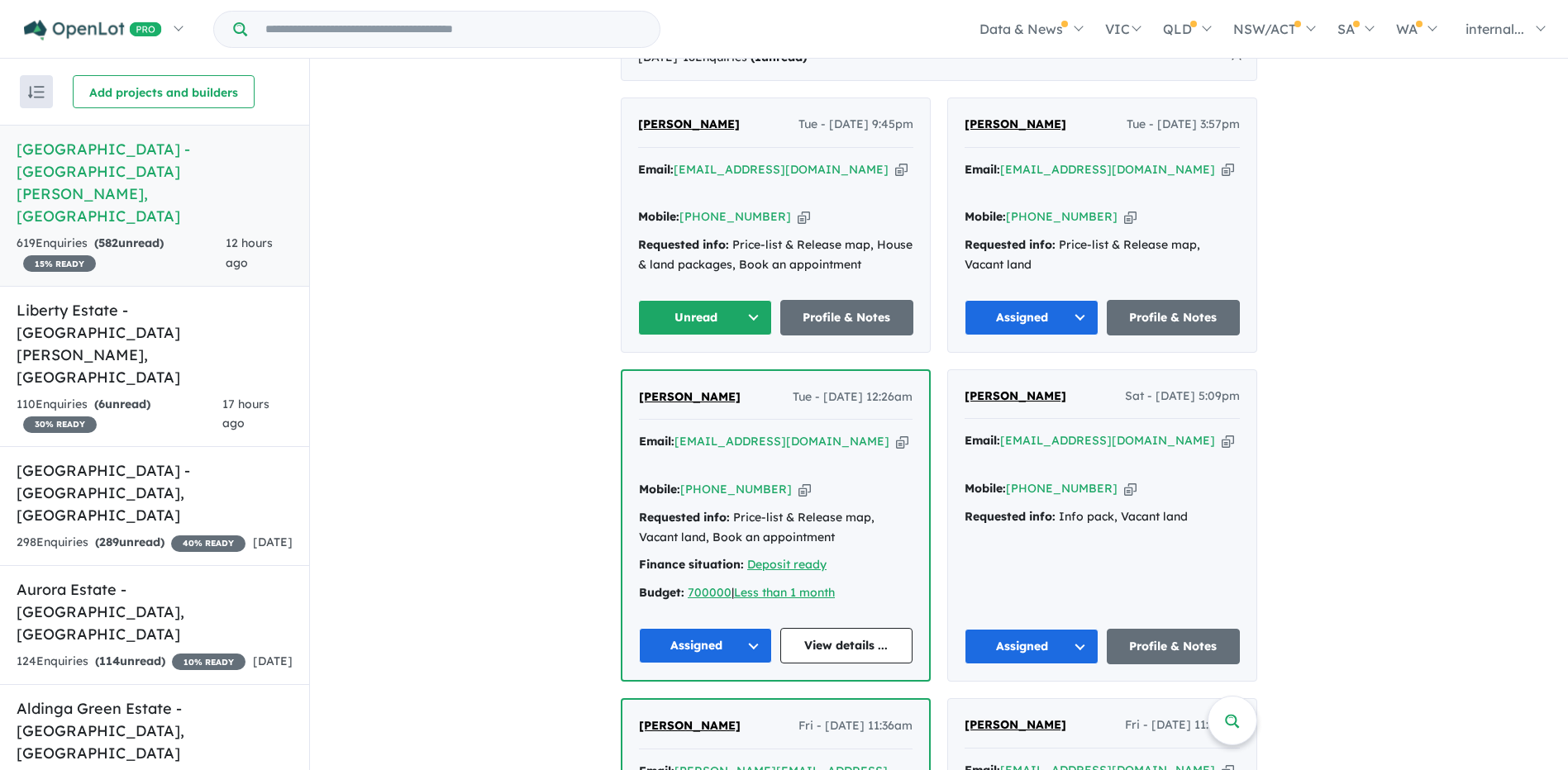
click at [705, 300] on button "Unread" at bounding box center [705, 318] width 134 height 36
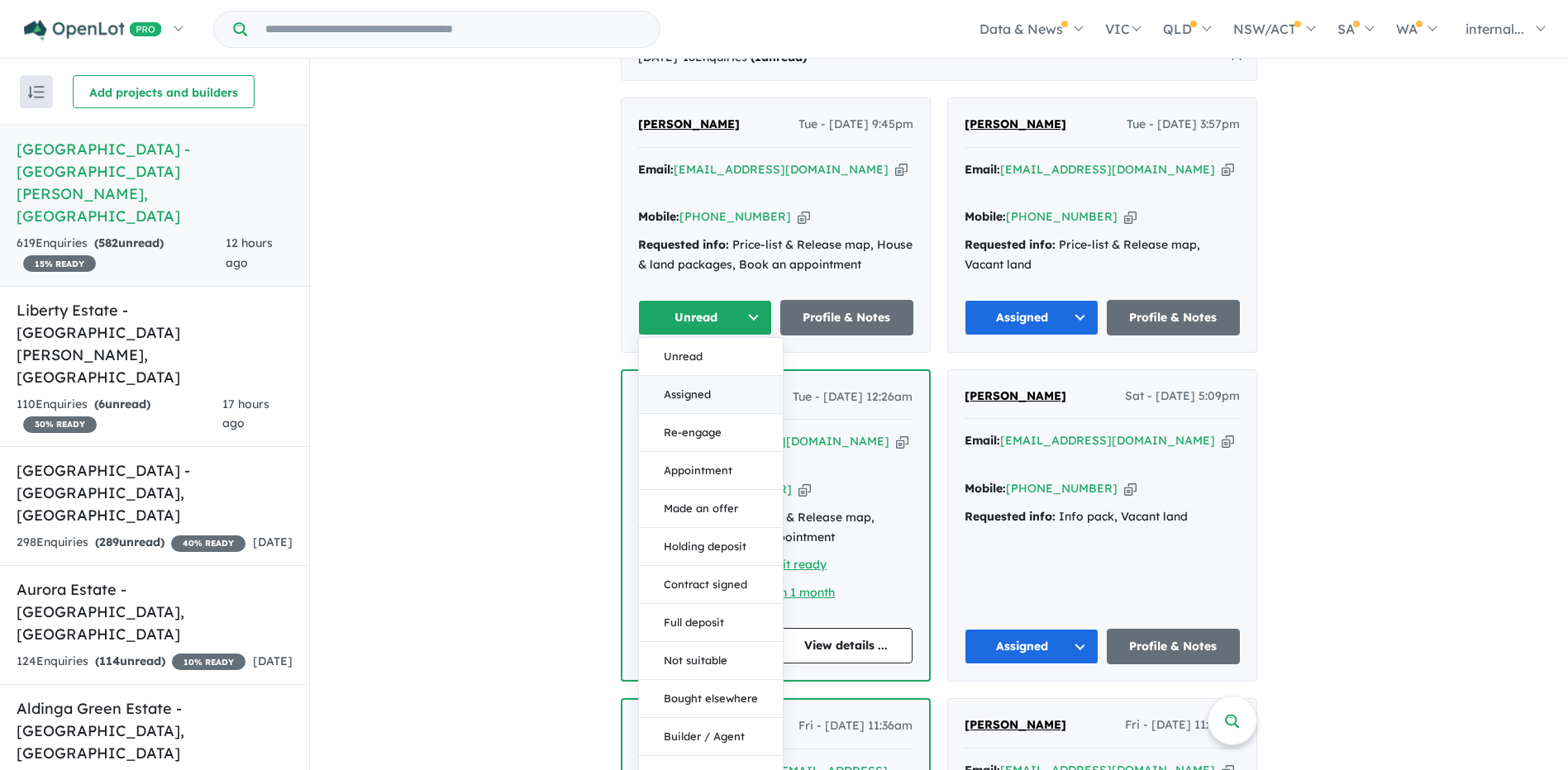
click at [688, 376] on button "Assigned" at bounding box center [710, 394] width 144 height 38
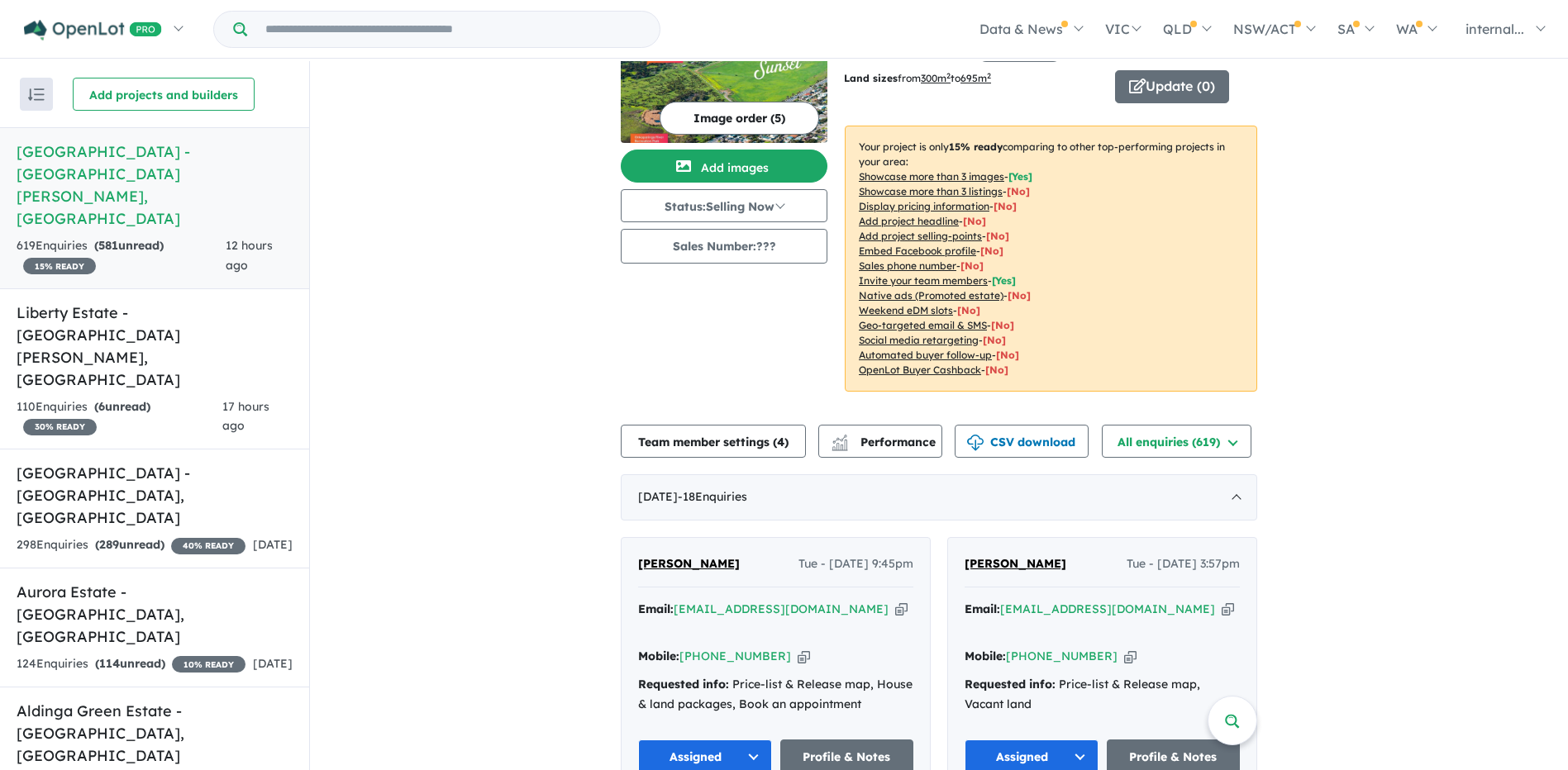
scroll to position [0, 0]
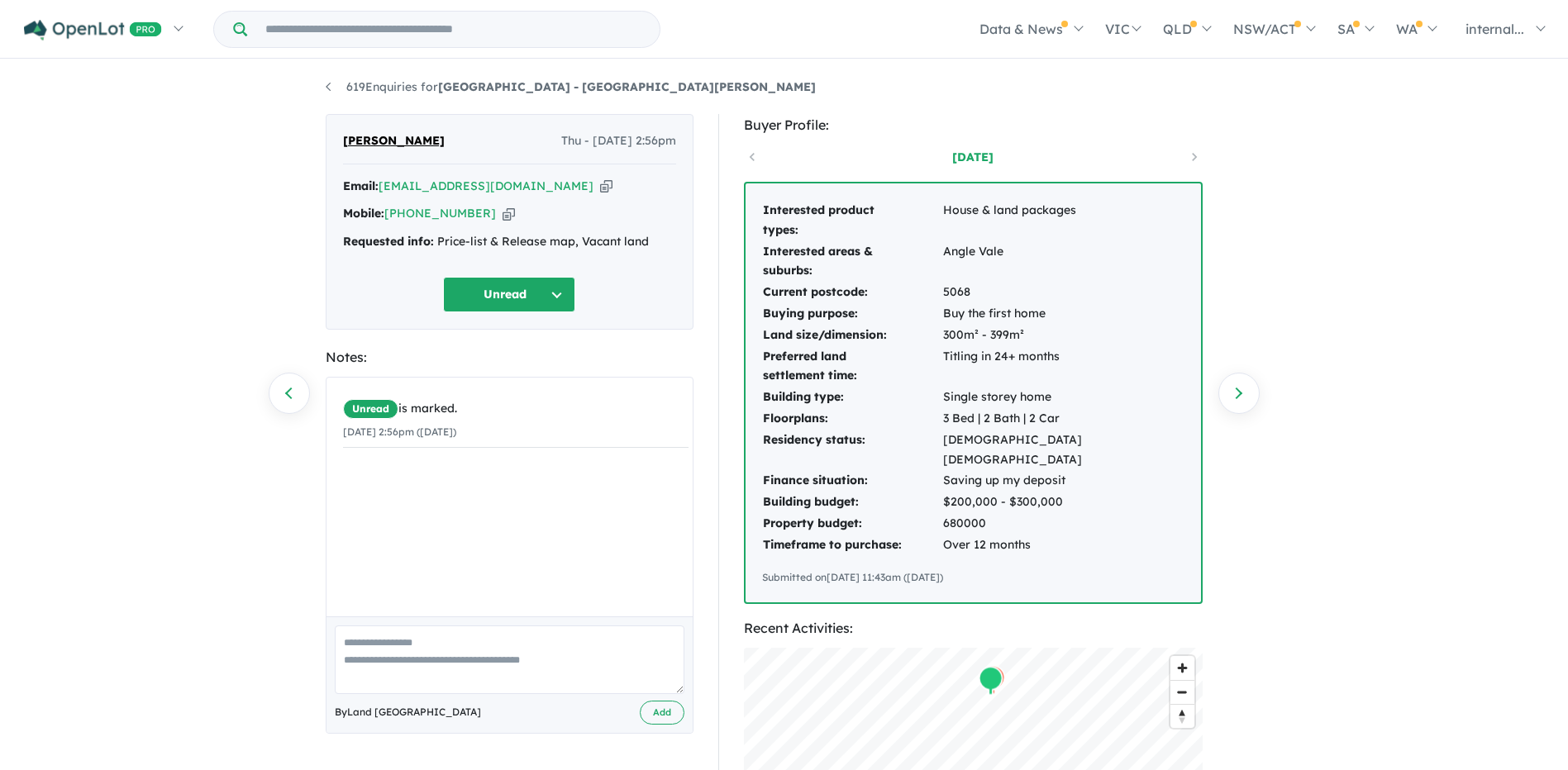
click at [600, 180] on icon "button" at bounding box center [606, 186] width 13 height 17
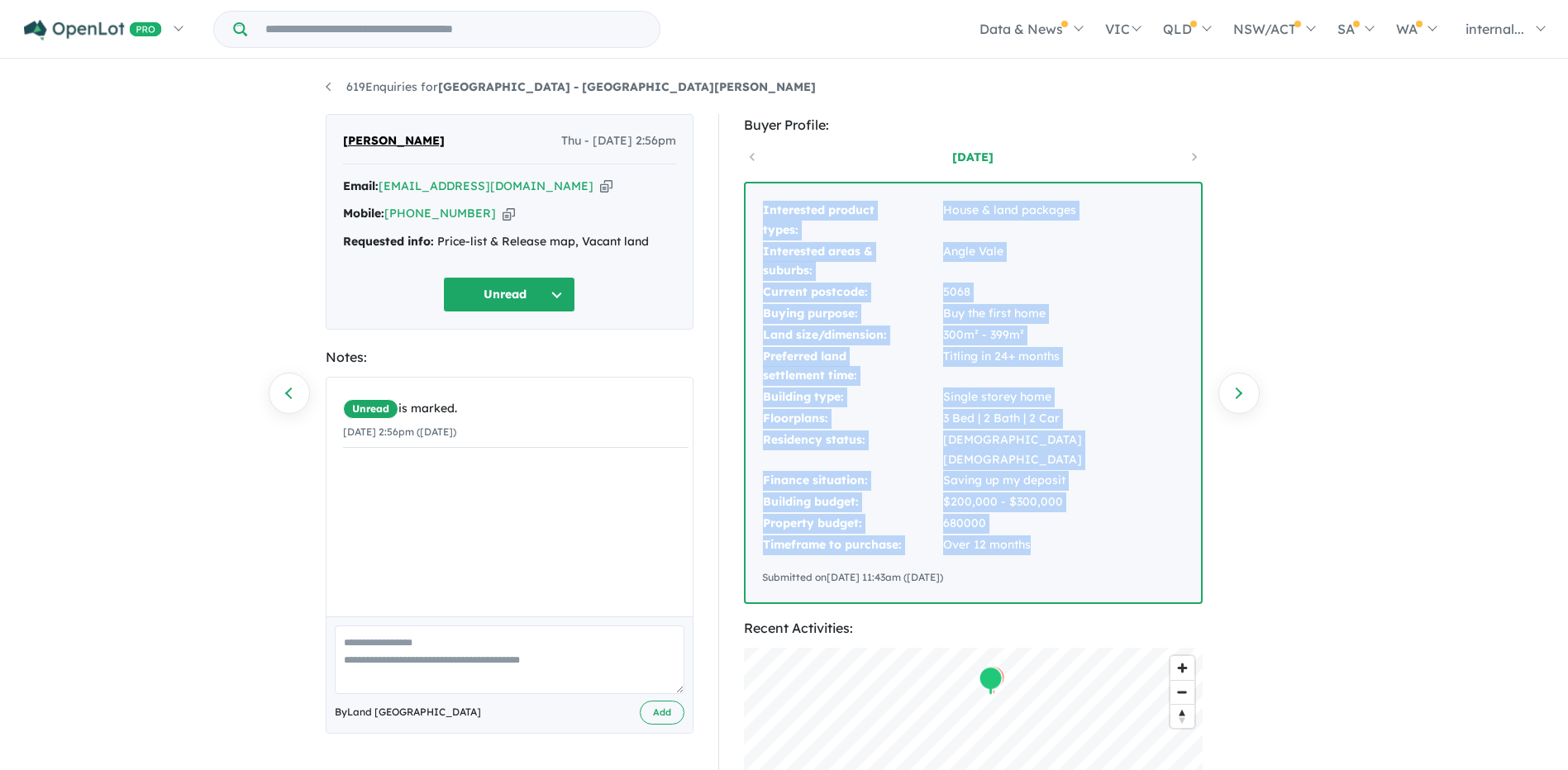
drag, startPoint x: 1050, startPoint y: 524, endPoint x: 756, endPoint y: 203, distance: 435.3
click at [756, 203] on div "Interested product types: House & land packages Interested areas & suburbs: Ang…" at bounding box center [973, 393] width 456 height 419
copy tbody "Interested product types: House & land packages Interested areas & suburbs: Ang…"
click at [527, 294] on button "Unread" at bounding box center [509, 295] width 133 height 36
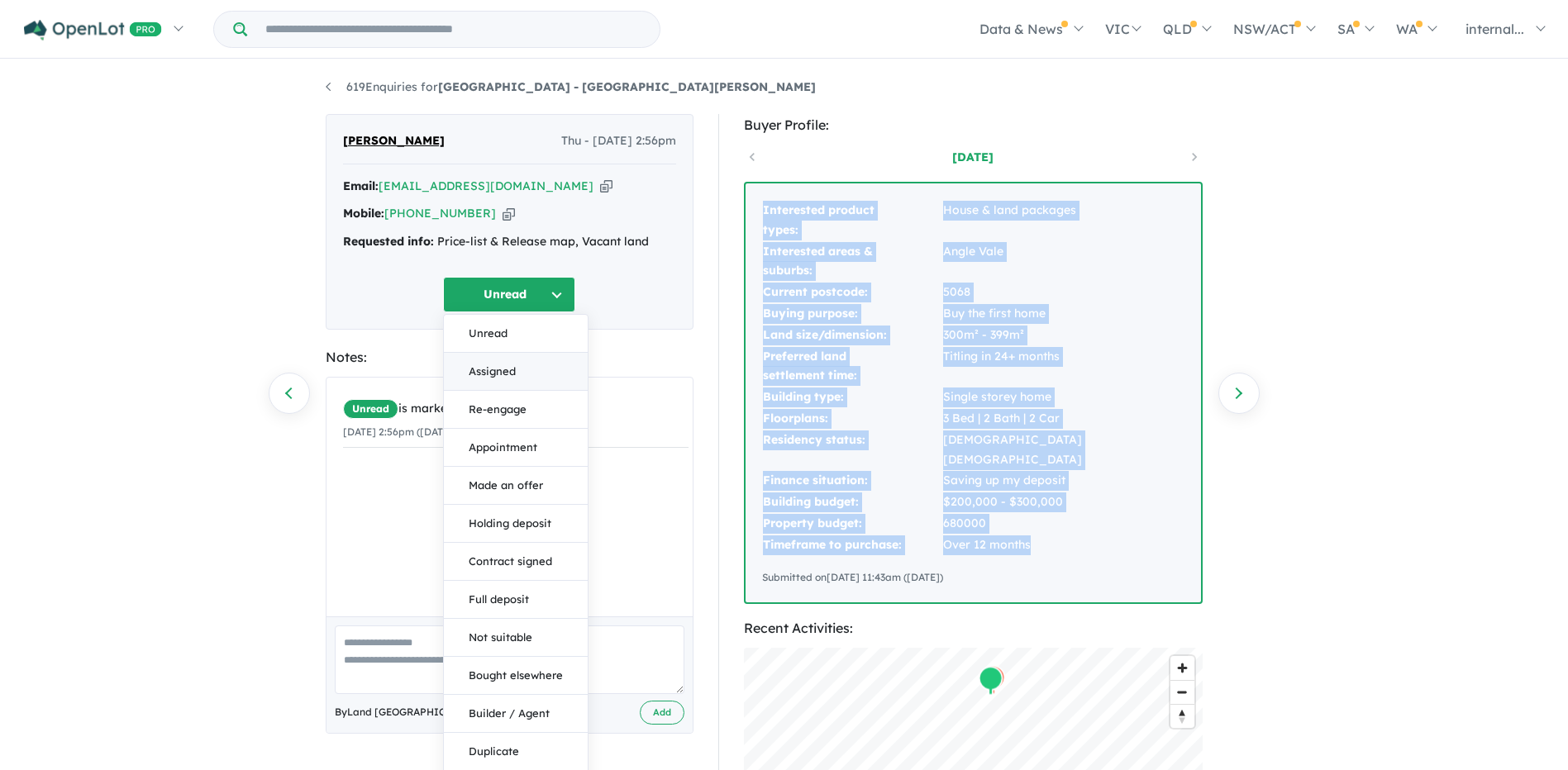
click at [505, 373] on button "Assigned" at bounding box center [515, 371] width 144 height 38
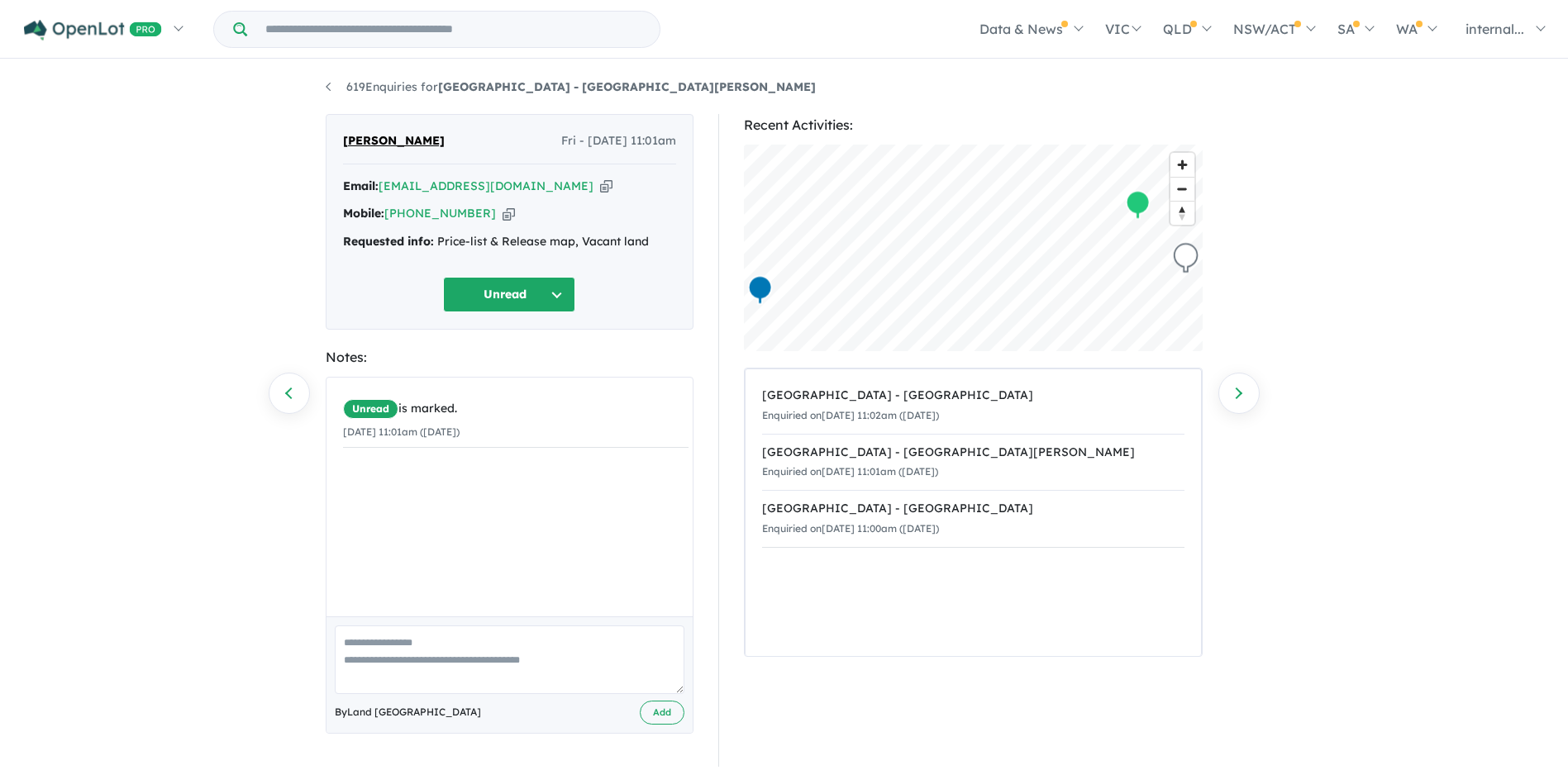
scroll to position [3, 0]
click at [563, 183] on div "Email: seenamathew83@gmail.com Copied!" at bounding box center [510, 184] width 333 height 20
click at [600, 183] on icon "button" at bounding box center [606, 184] width 13 height 17
click at [502, 207] on icon "button" at bounding box center [508, 211] width 13 height 17
click at [502, 211] on icon "button" at bounding box center [508, 211] width 13 height 17
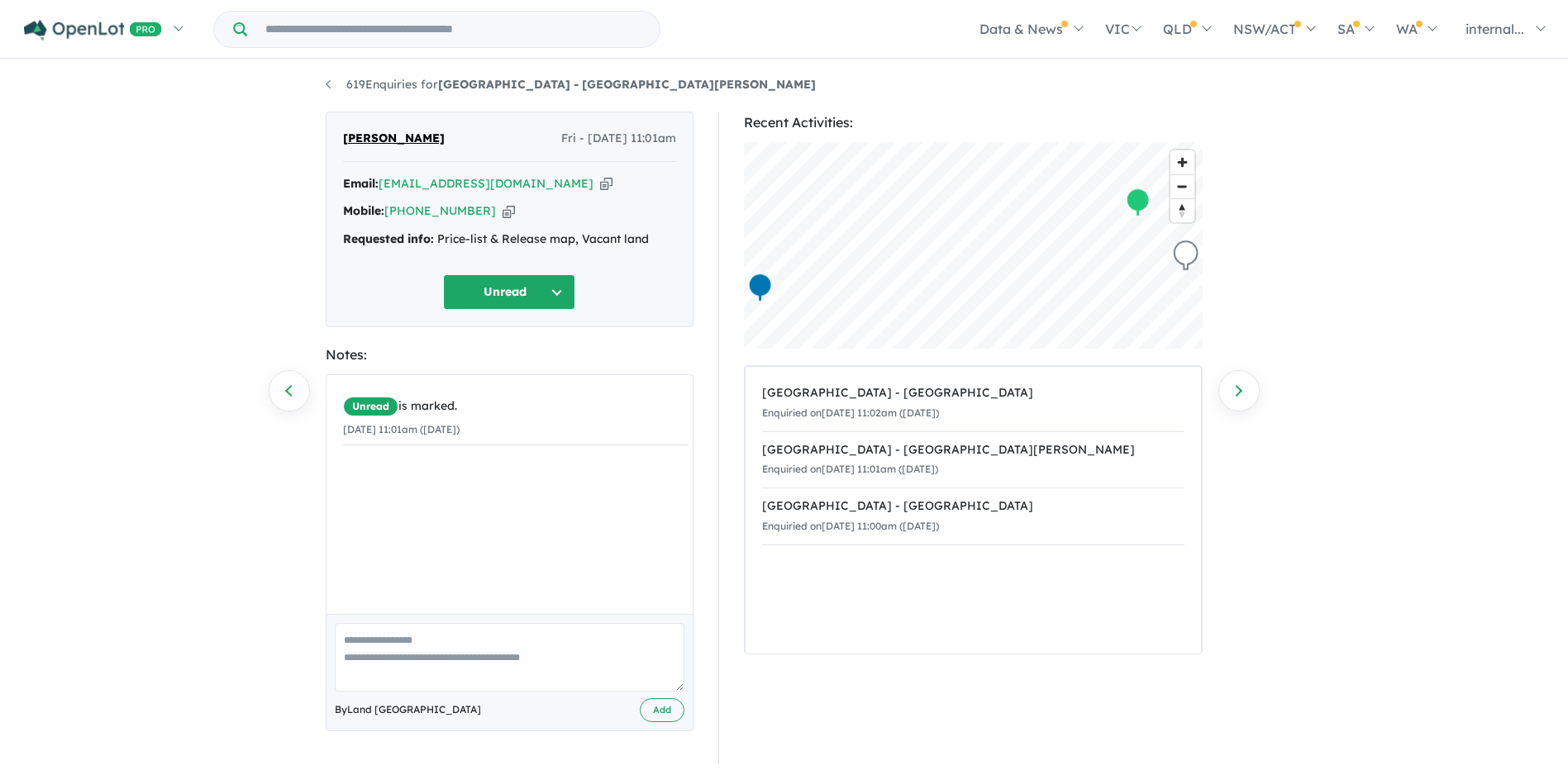
click at [388, 136] on span "Seena Mathew" at bounding box center [394, 139] width 102 height 20
click at [400, 142] on span "Seena Mathew" at bounding box center [394, 139] width 102 height 20
click at [423, 139] on span "Seena Mathew" at bounding box center [394, 139] width 102 height 20
click at [376, 136] on span "Seena Mathew" at bounding box center [394, 139] width 102 height 20
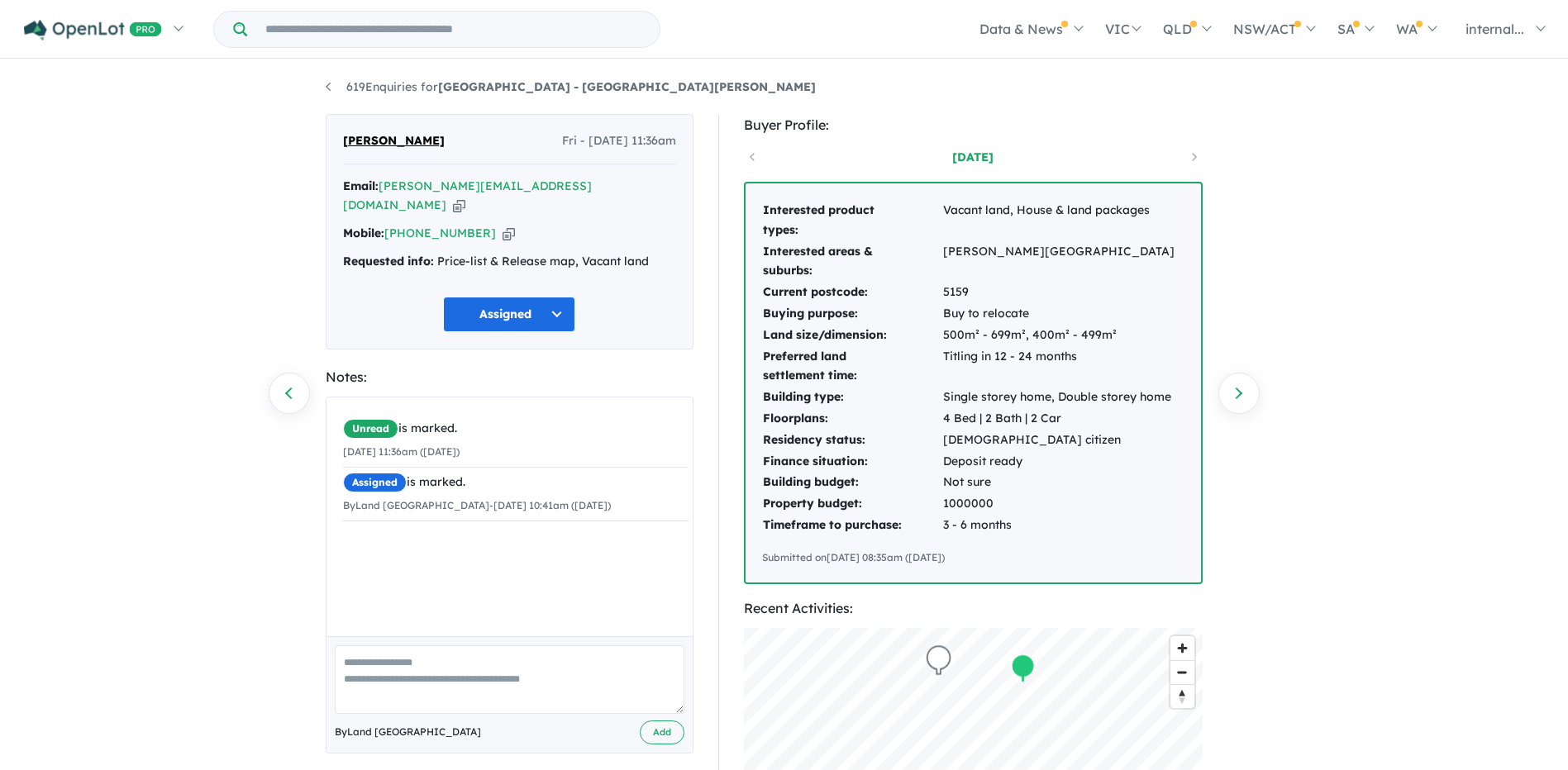
click at [466, 196] on icon "button" at bounding box center [459, 205] width 13 height 17
click at [502, 225] on icon "button" at bounding box center [508, 234] width 13 height 17
drag, startPoint x: 597, startPoint y: 183, endPoint x: 563, endPoint y: 173, distance: 35.4
click at [466, 196] on icon "button" at bounding box center [459, 205] width 13 height 17
click at [496, 224] on div "Mobile: [PHONE_NUMBER] Copied!" at bounding box center [510, 234] width 333 height 20
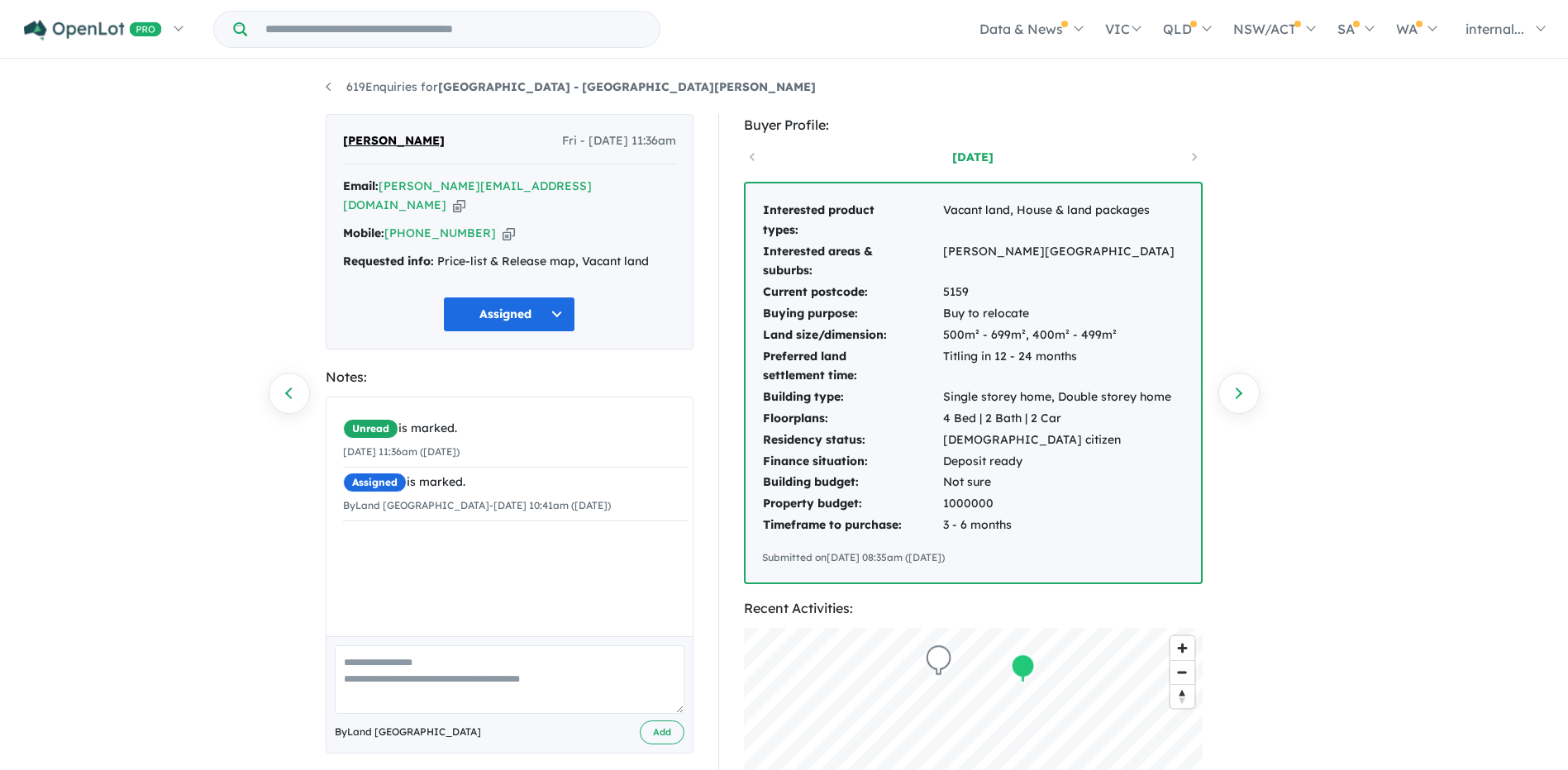
click at [502, 225] on icon "button" at bounding box center [508, 234] width 13 height 17
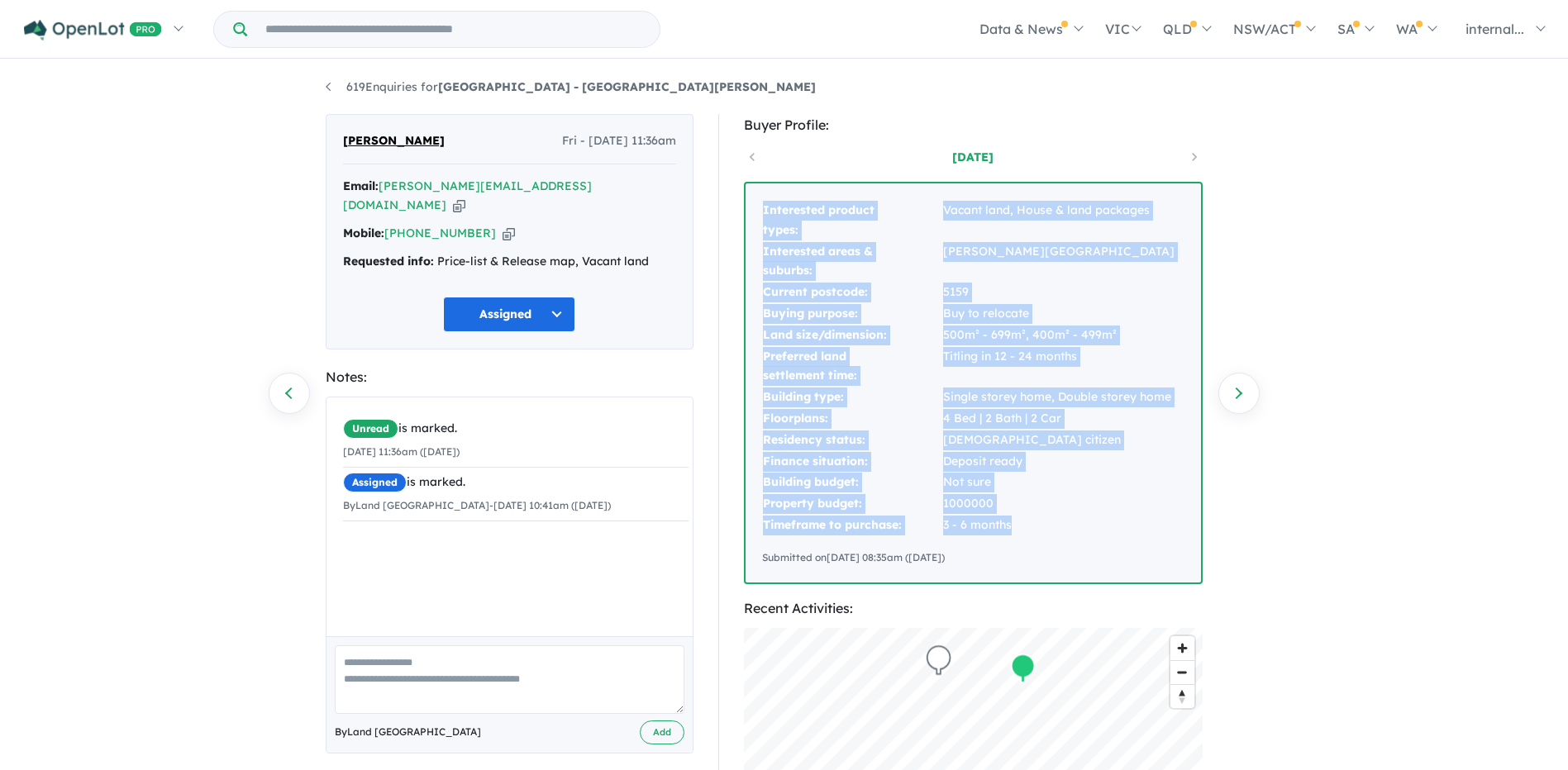
drag, startPoint x: 1019, startPoint y: 519, endPoint x: 759, endPoint y: 200, distance: 411.5
click at [759, 200] on div "Interested product types: Vacant land, House & land packages Interested areas &…" at bounding box center [973, 383] width 456 height 399
copy tbody "Interested product types: Vacant land, House & land packages Interested areas &…"
